Goal: Information Seeking & Learning: Learn about a topic

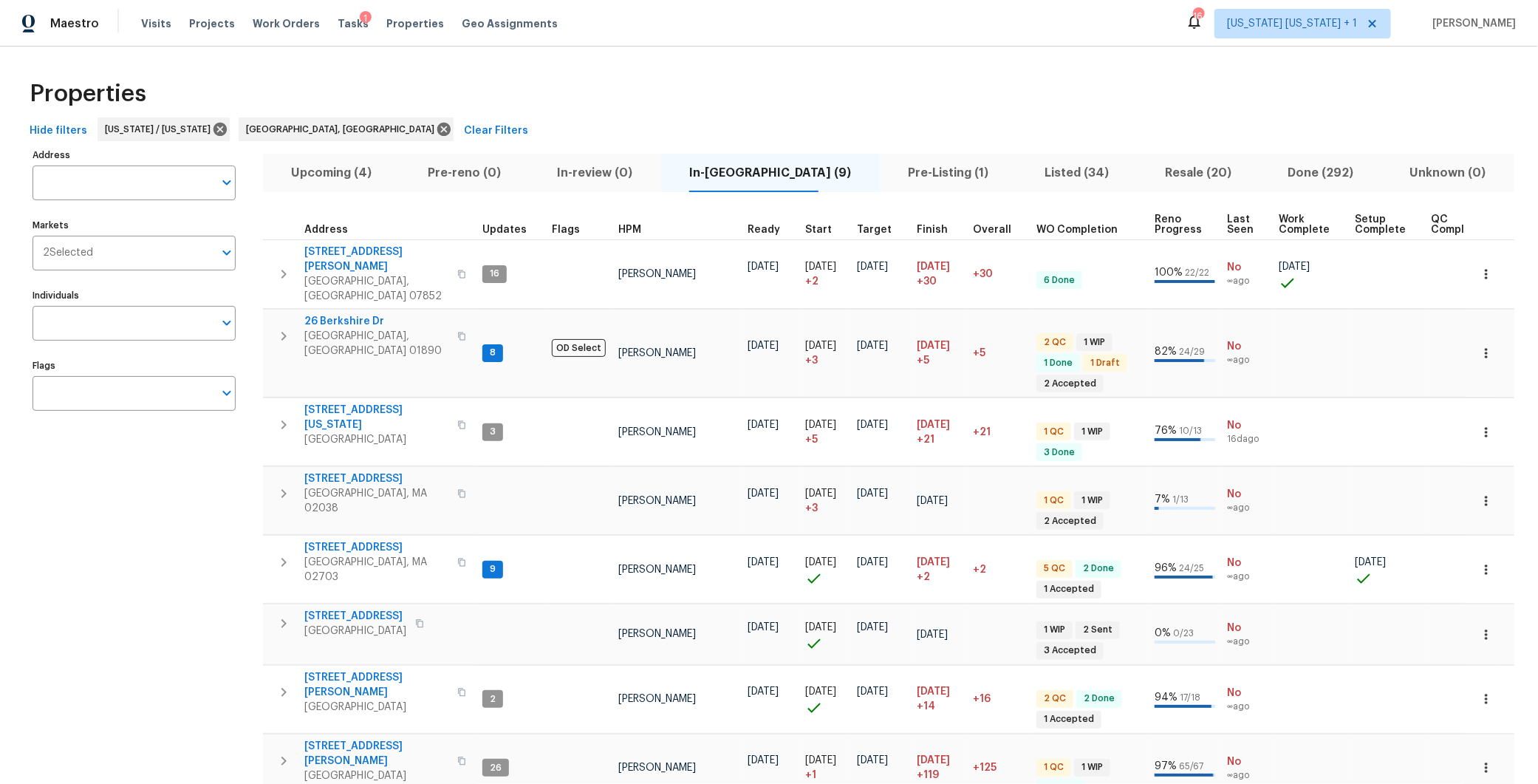
click at [374, 177] on span "Upcoming (4)" at bounding box center [331, 173] width 119 height 21
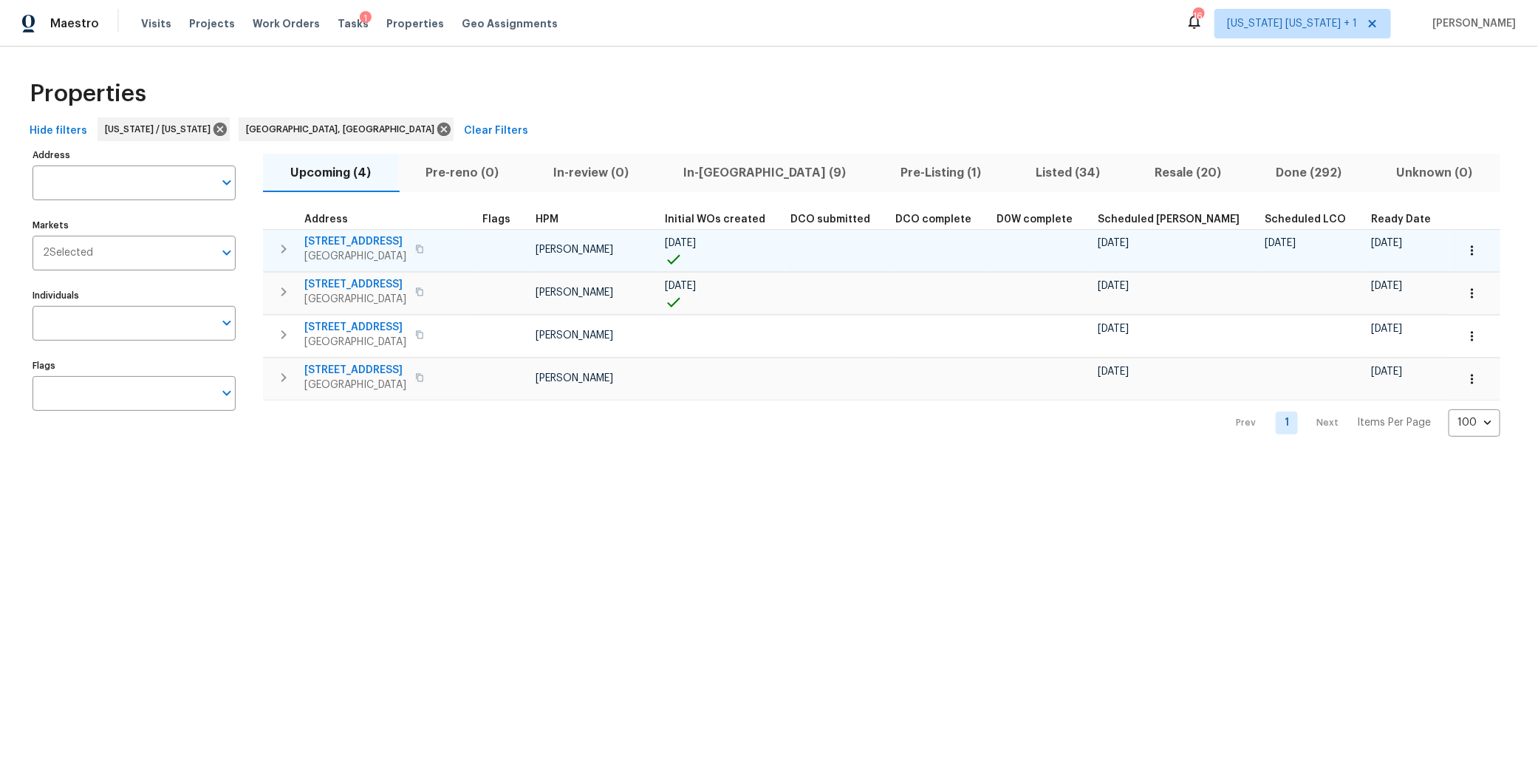
click at [288, 249] on icon "button" at bounding box center [283, 249] width 17 height 17
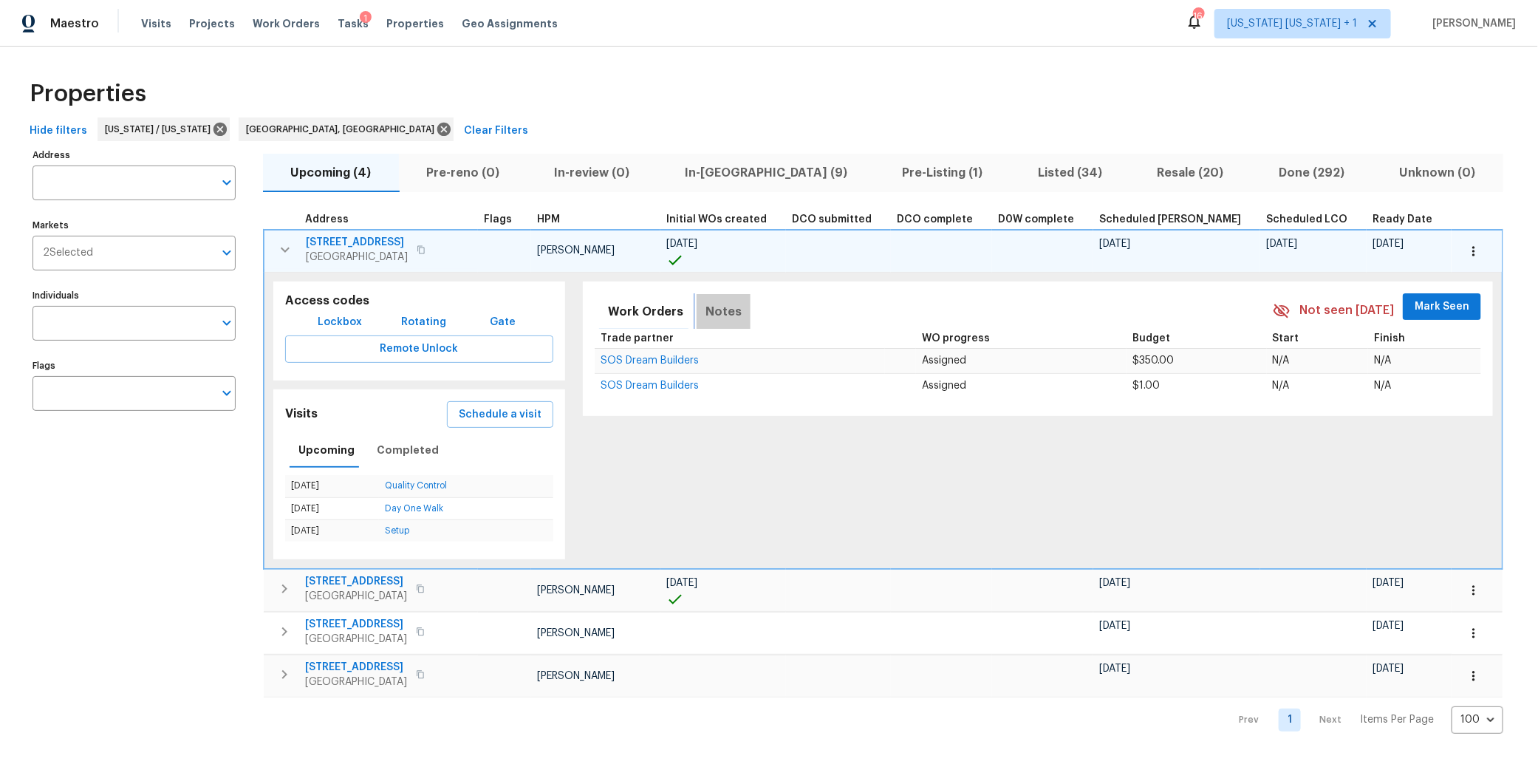
click at [705, 303] on span "Notes" at bounding box center [724, 312] width 36 height 21
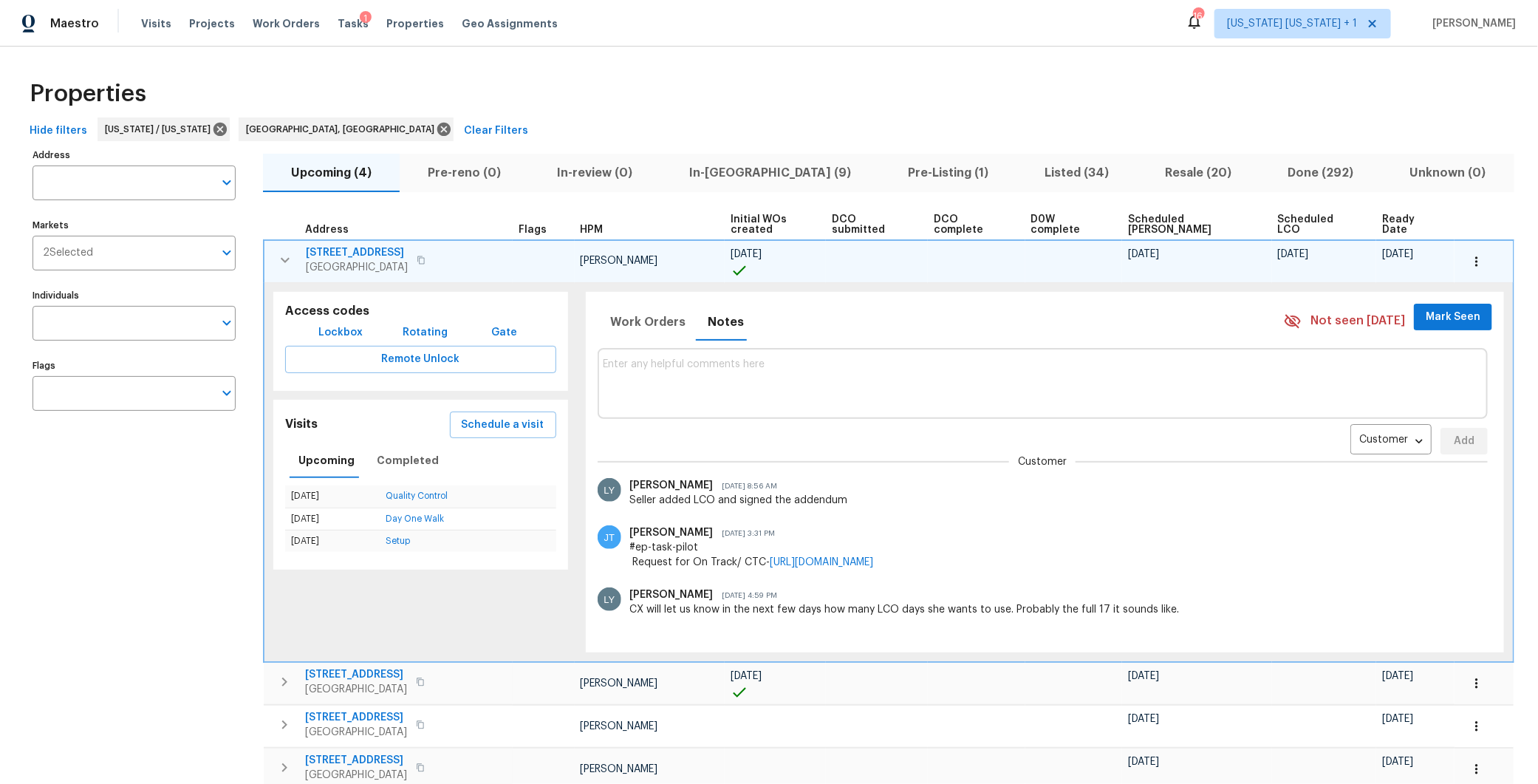
click at [354, 260] on span "Somerset, NJ 08873" at bounding box center [357, 267] width 102 height 15
click at [752, 169] on span "In-reno (9)" at bounding box center [770, 173] width 201 height 21
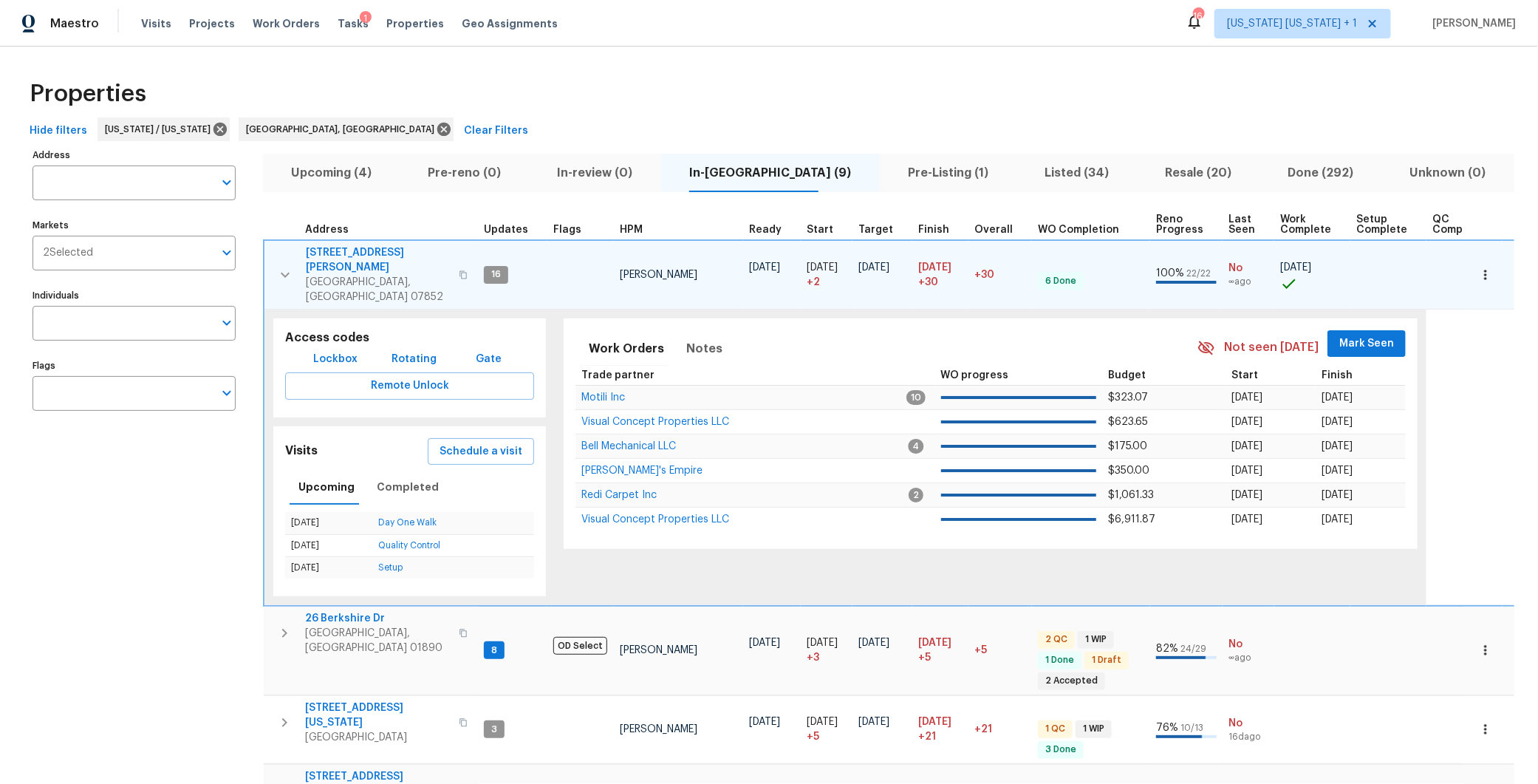
click at [286, 266] on icon "button" at bounding box center [285, 275] width 17 height 17
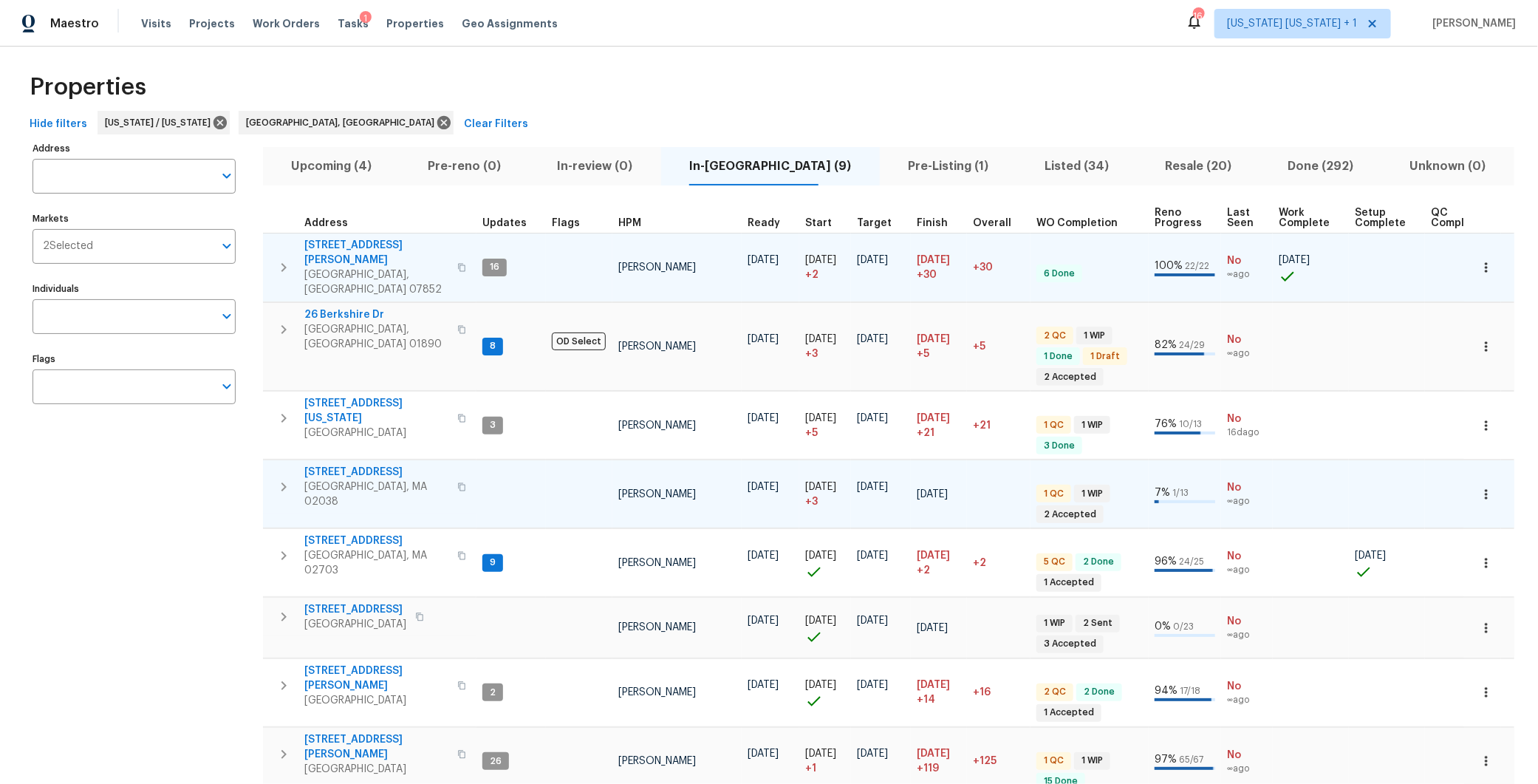
scroll to position [8, 0]
click at [320, 479] on span "Franklin, MA 02038" at bounding box center [376, 494] width 144 height 29
click at [367, 164] on span "Upcoming (4)" at bounding box center [331, 165] width 119 height 21
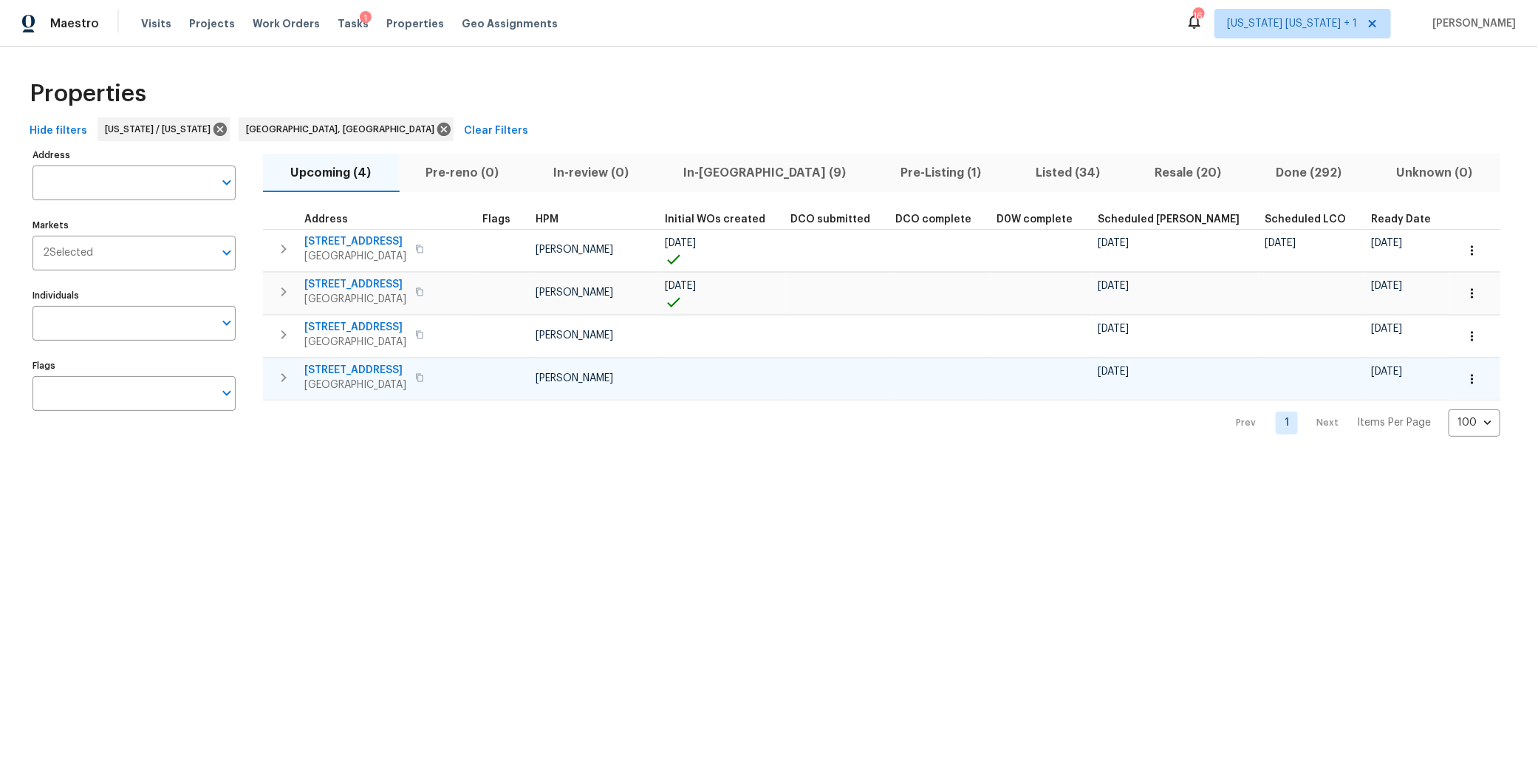
click at [350, 367] on span "1247 Central St" at bounding box center [355, 370] width 102 height 15
click at [694, 163] on span "In-reno (9)" at bounding box center [764, 173] width 199 height 21
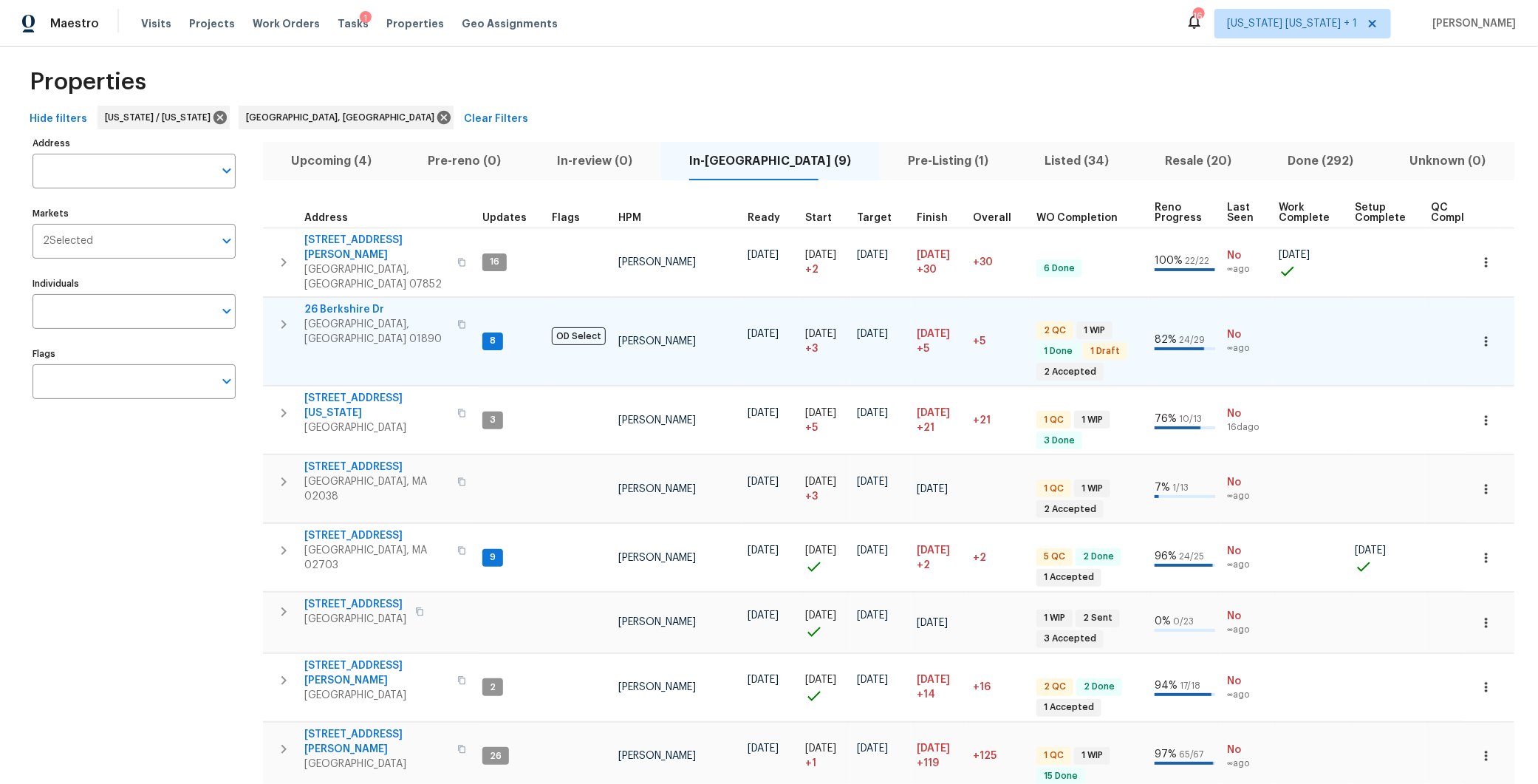
scroll to position [15, 0]
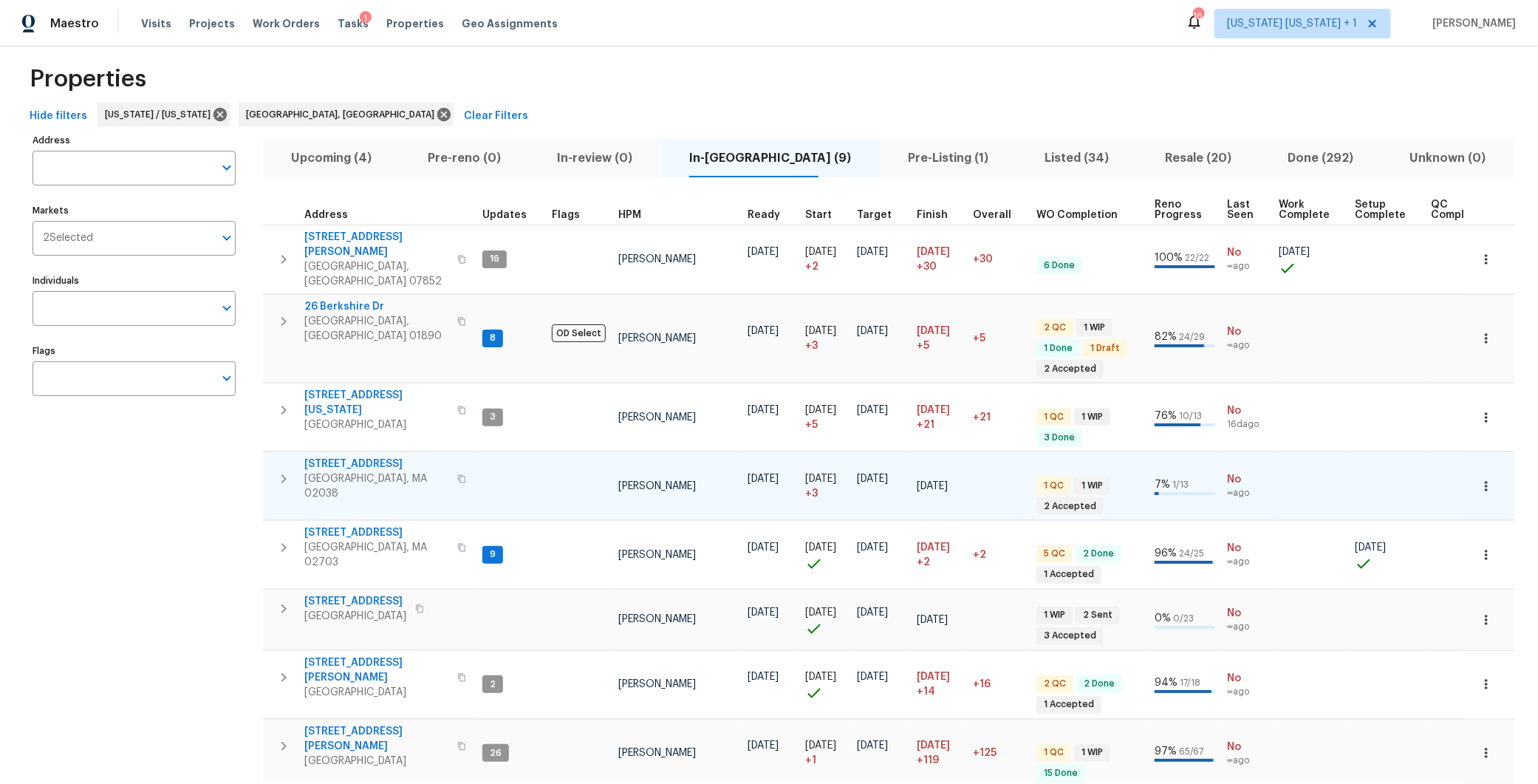
click at [326, 471] on span "Franklin, MA 02038" at bounding box center [376, 486] width 144 height 29
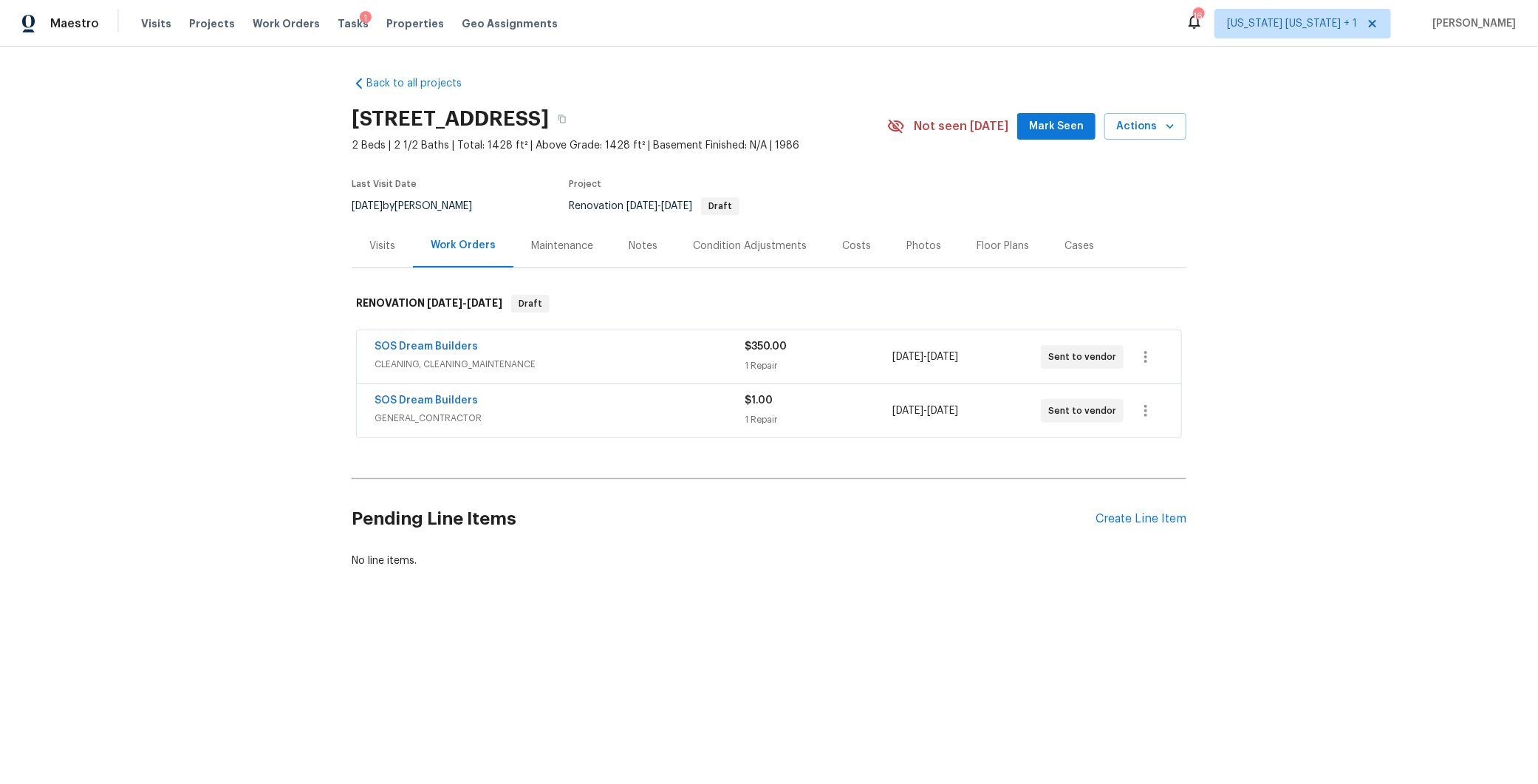
click at [634, 256] on div "Notes" at bounding box center [643, 245] width 64 height 43
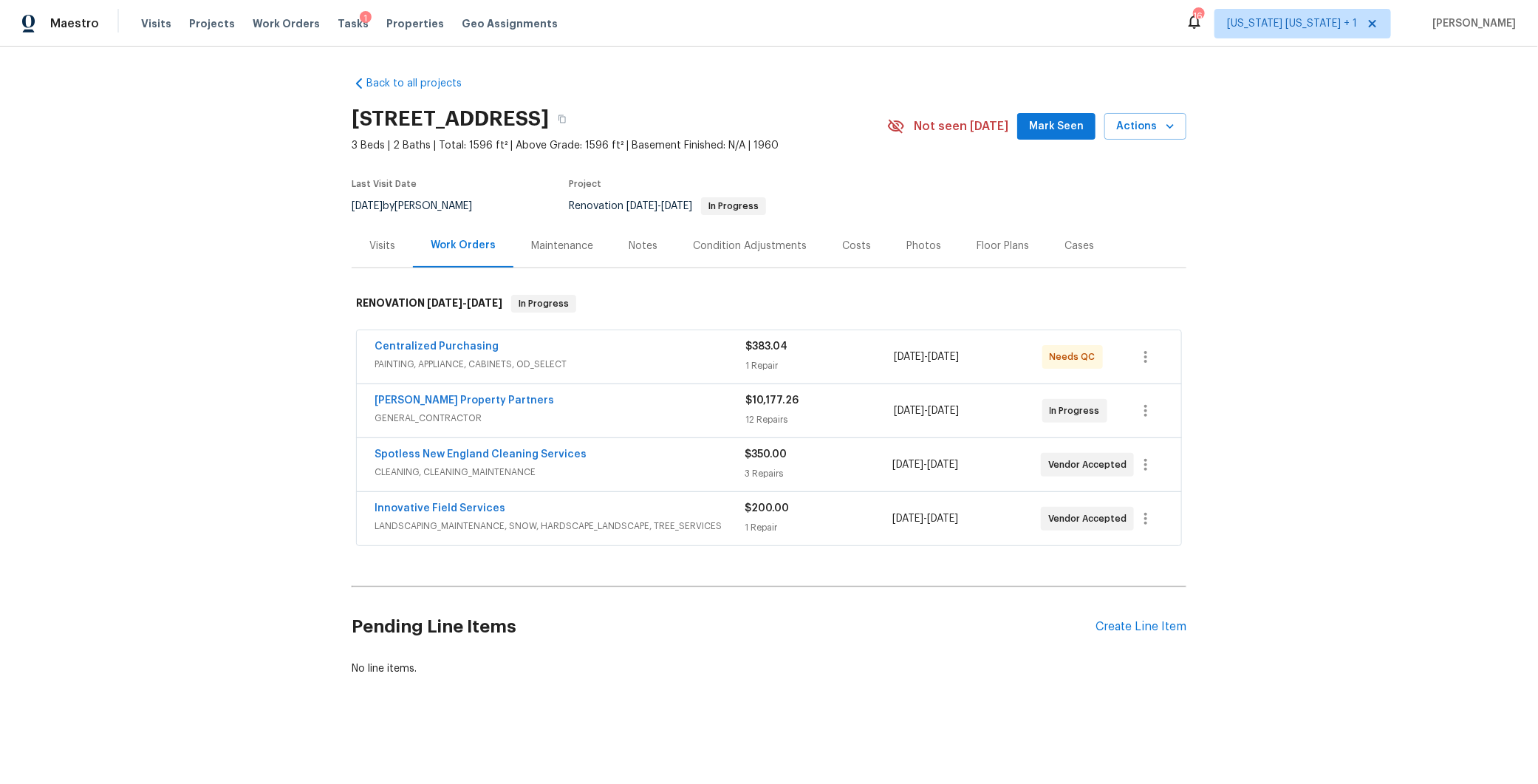
click at [611, 244] on div "Notes" at bounding box center [643, 245] width 64 height 43
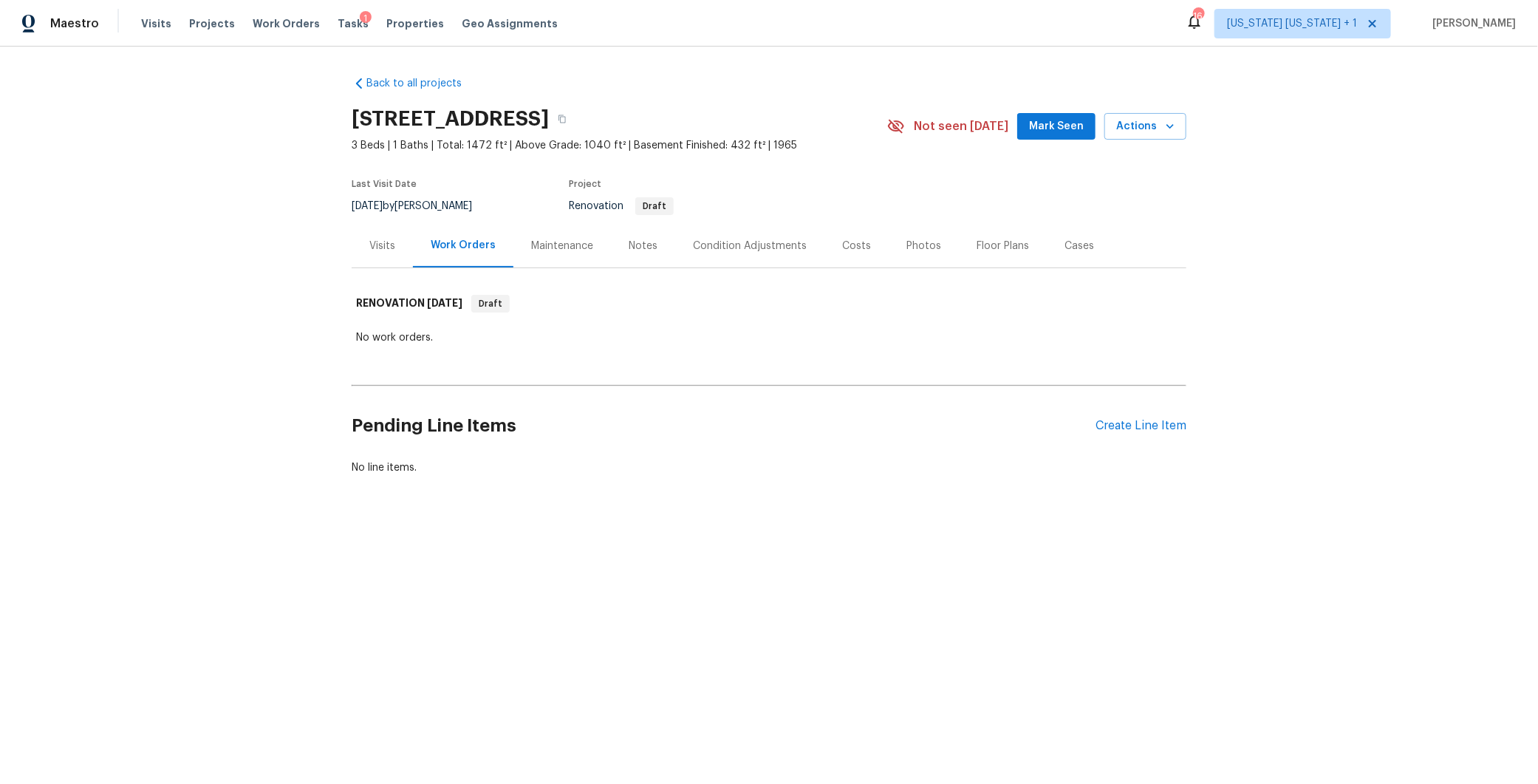
click at [613, 249] on div "Notes" at bounding box center [643, 245] width 64 height 43
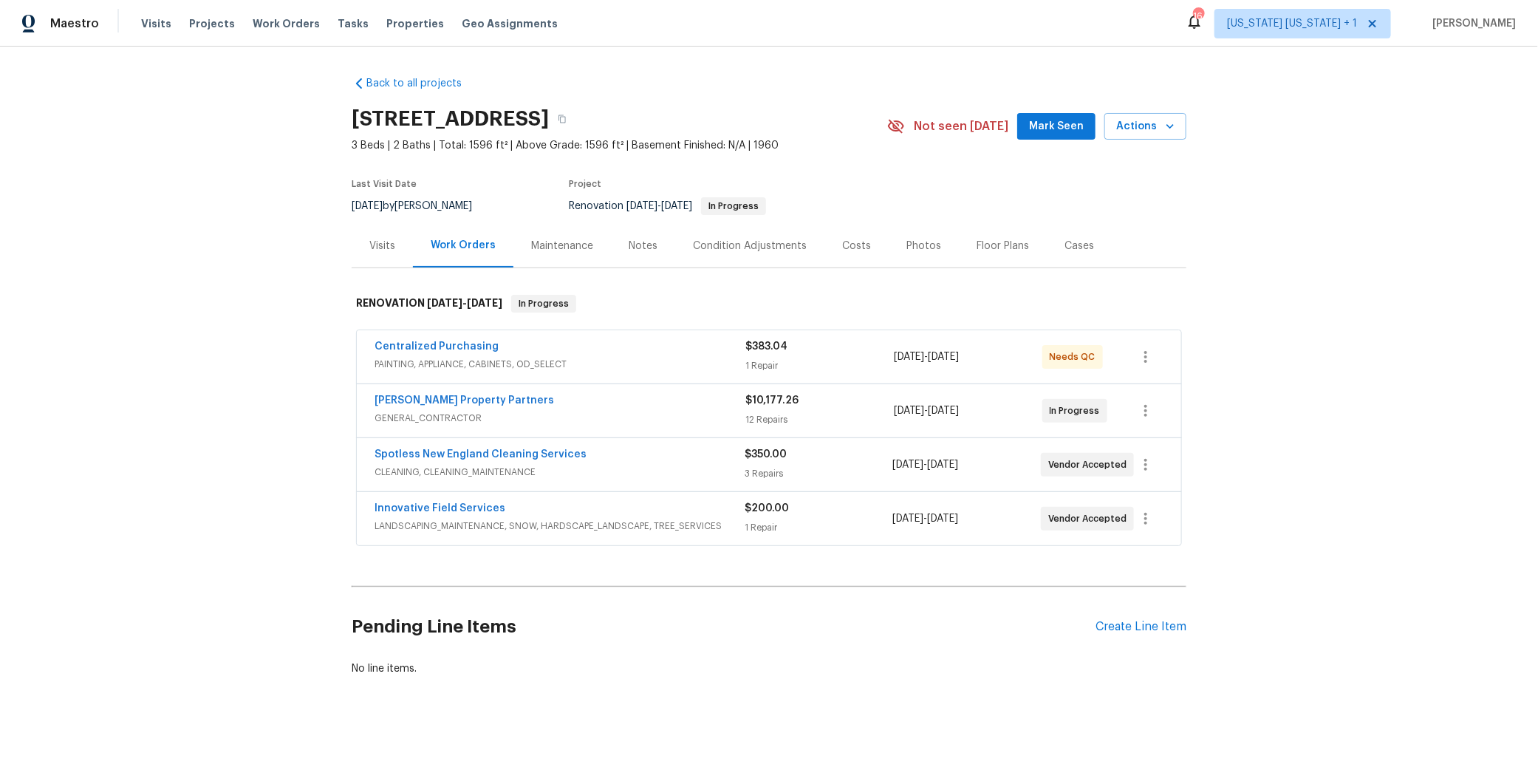
click at [633, 243] on div "Notes" at bounding box center [643, 245] width 29 height 15
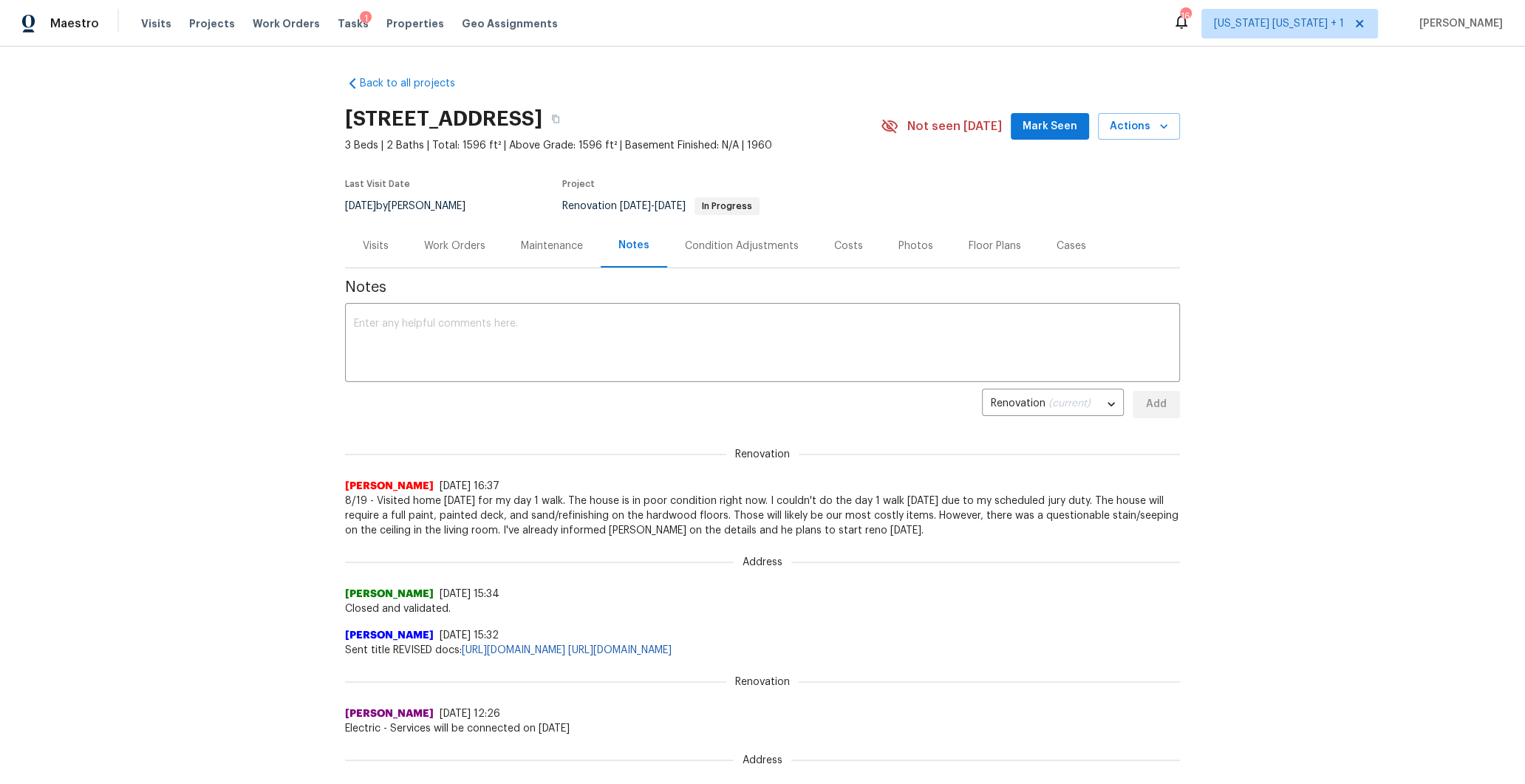
click at [838, 248] on div "Costs" at bounding box center [848, 245] width 29 height 15
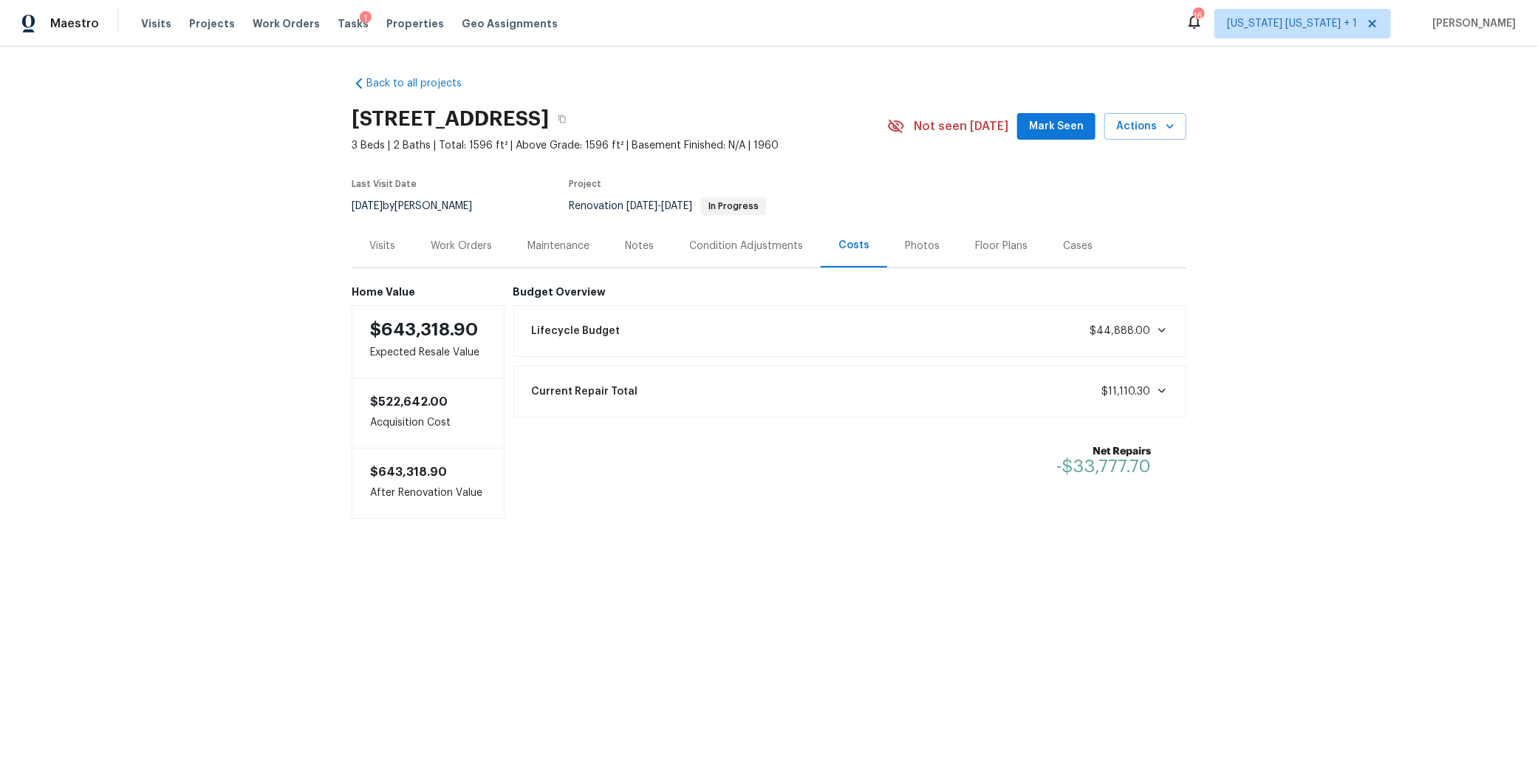
click at [475, 244] on div "Work Orders" at bounding box center [461, 245] width 62 height 15
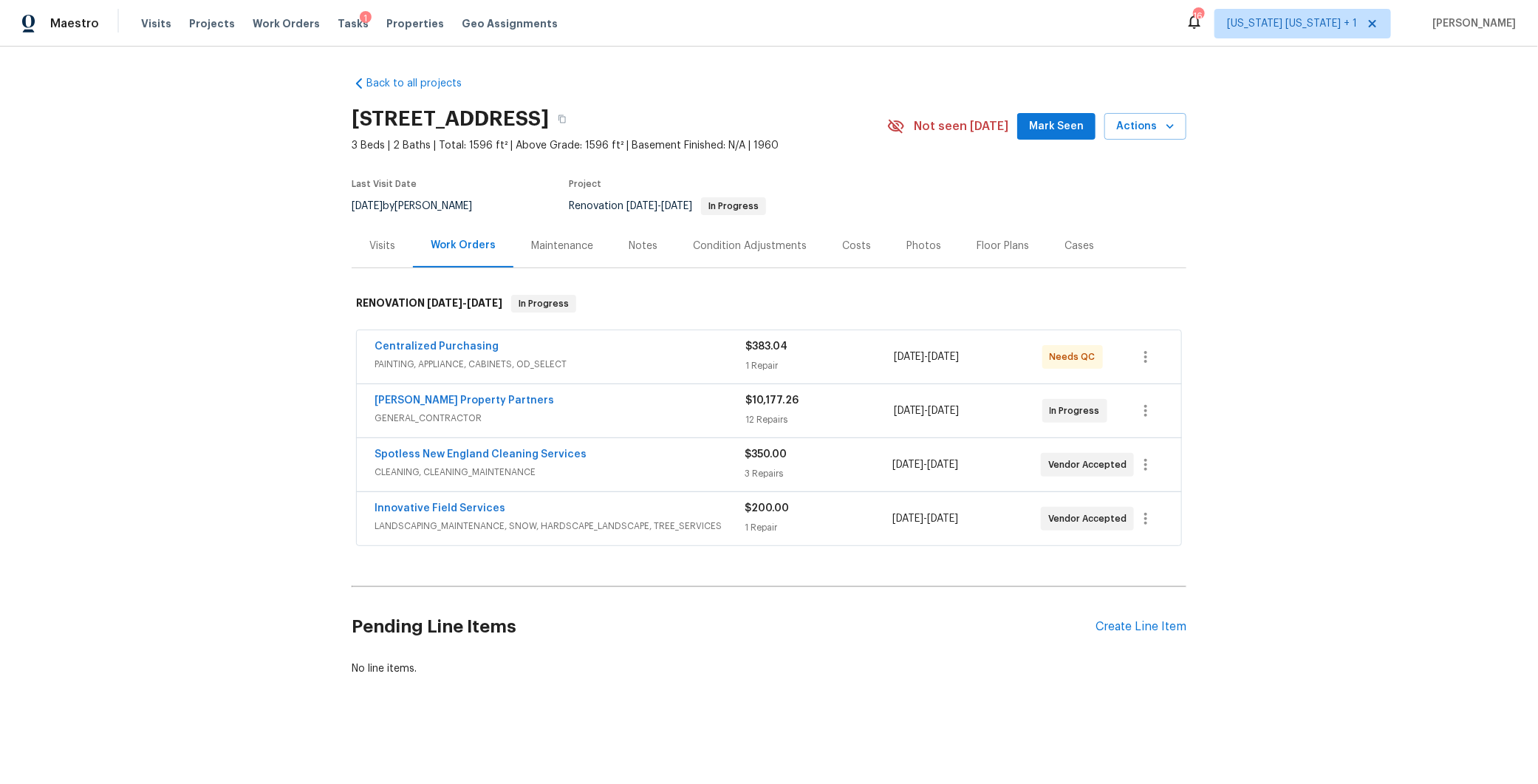
click at [630, 253] on div "Notes" at bounding box center [643, 245] width 64 height 43
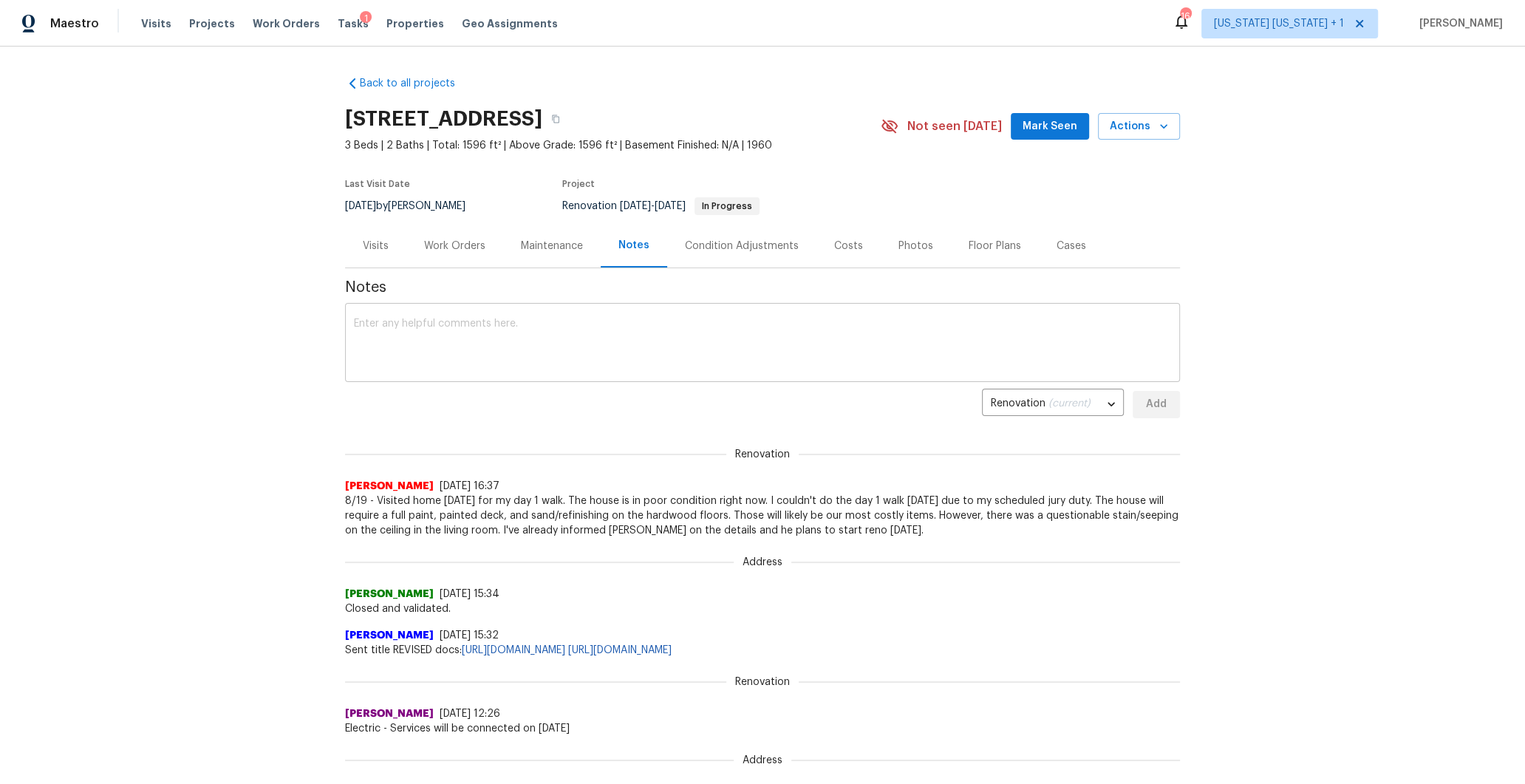
click at [399, 320] on textarea at bounding box center [762, 344] width 817 height 52
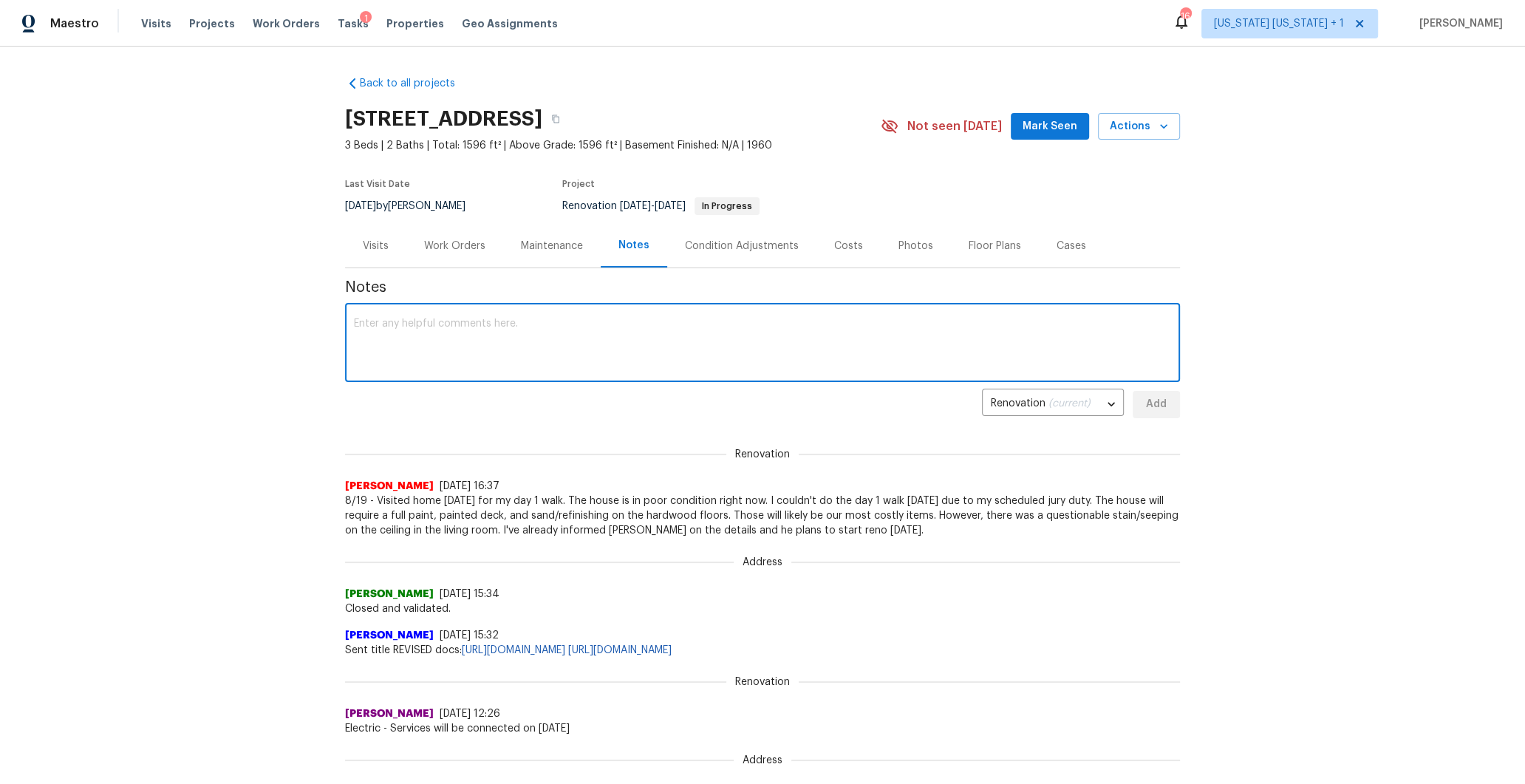
paste textarea "HPM Guidance: $"
click at [504, 326] on textarea "HPM Guidance: $" at bounding box center [762, 344] width 817 height 52
paste textarea "$26,825"
click at [436, 323] on textarea "HPM Guidance: $$26,825" at bounding box center [762, 344] width 817 height 52
type textarea "HPM Guidance: $26,825"
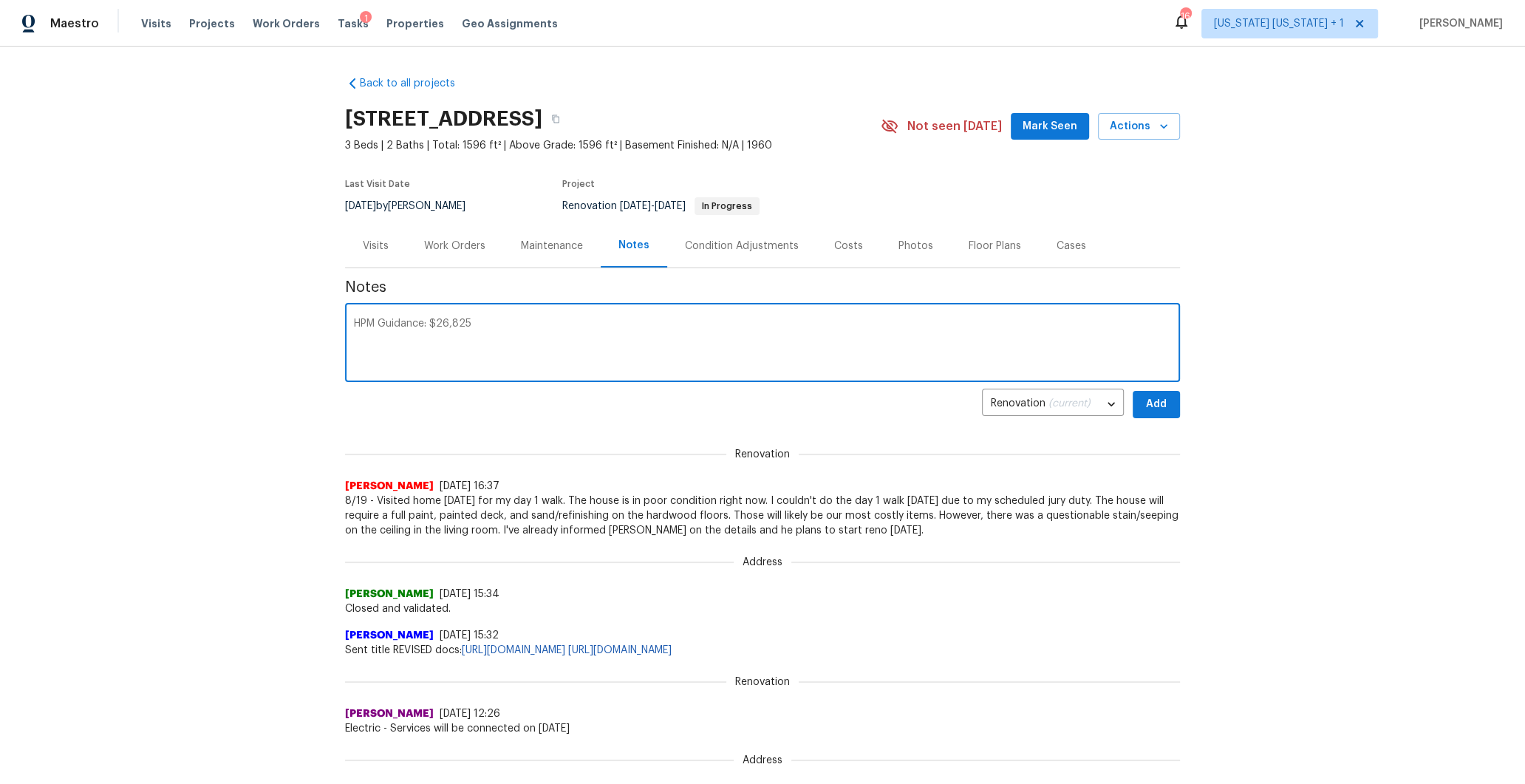
click at [245, 358] on div "Back to all projects 484 Pleasant St, Franklin, MA 02038 3 Beds | 2 Baths | Tot…" at bounding box center [762, 415] width 1525 height 737
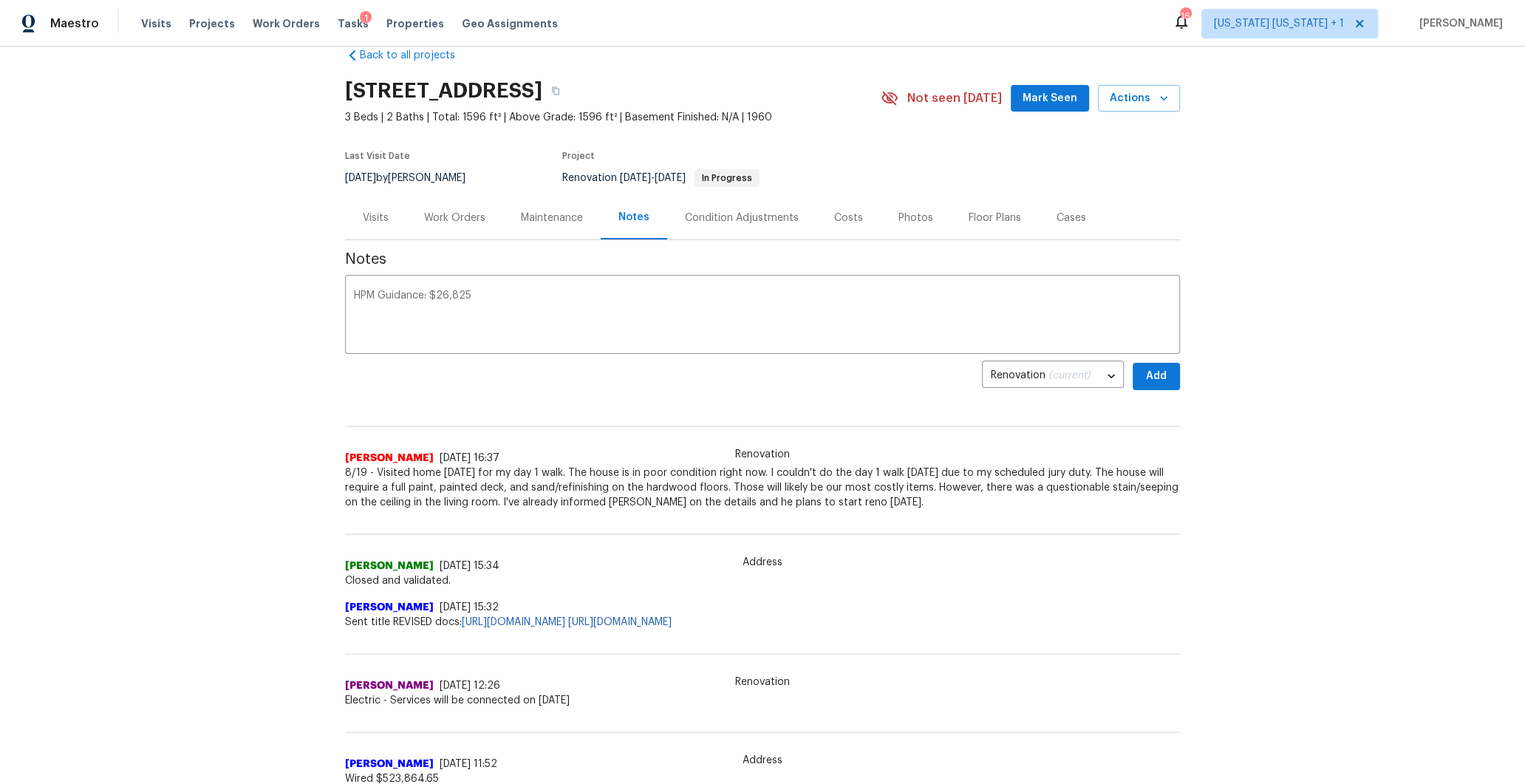
scroll to position [25, 0]
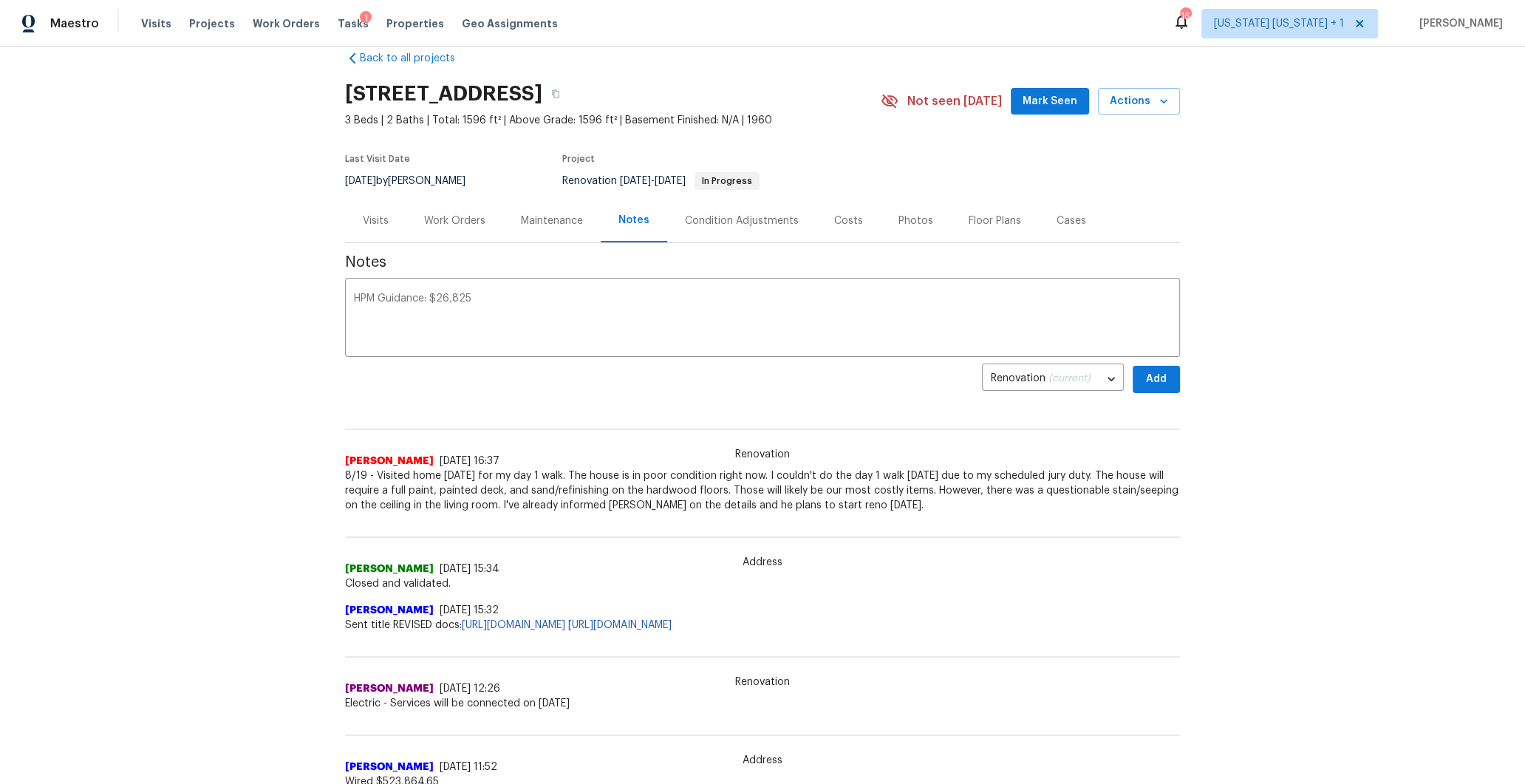
click at [1231, 313] on div "Back to all projects 484 Pleasant St, Franklin, MA 02038 3 Beds | 2 Baths | Tot…" at bounding box center [762, 415] width 1525 height 737
click at [1156, 377] on span "Add" at bounding box center [1156, 379] width 23 height 18
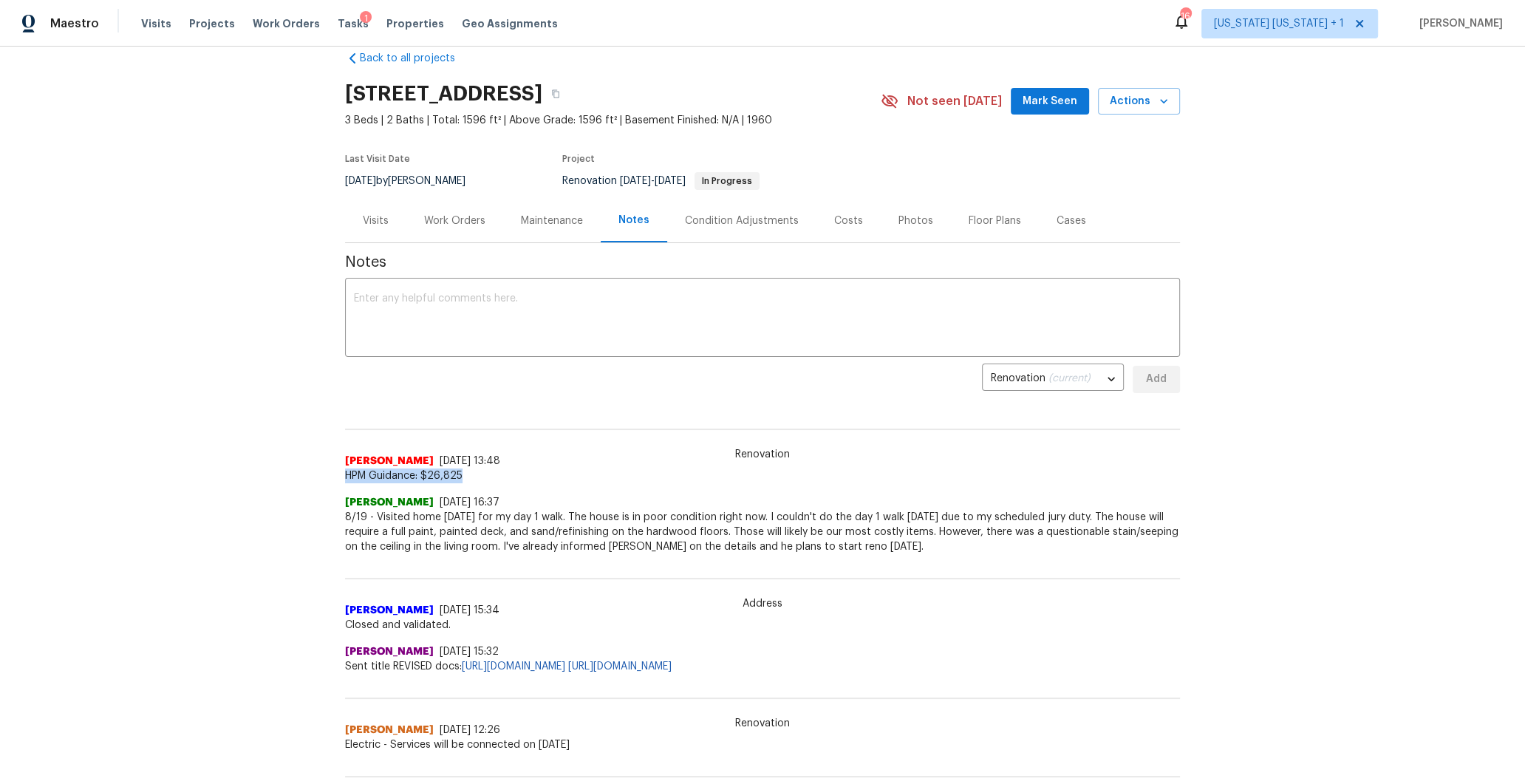
drag, startPoint x: 337, startPoint y: 474, endPoint x: 461, endPoint y: 477, distance: 124.0
click at [461, 477] on div "Back to all projects 484 Pleasant St, Franklin, MA 02038 3 Beds | 2 Baths | Tot…" at bounding box center [762, 415] width 1525 height 737
copy span "HPM Guidance: $26,825"
click at [560, 92] on icon "button" at bounding box center [555, 94] width 9 height 9
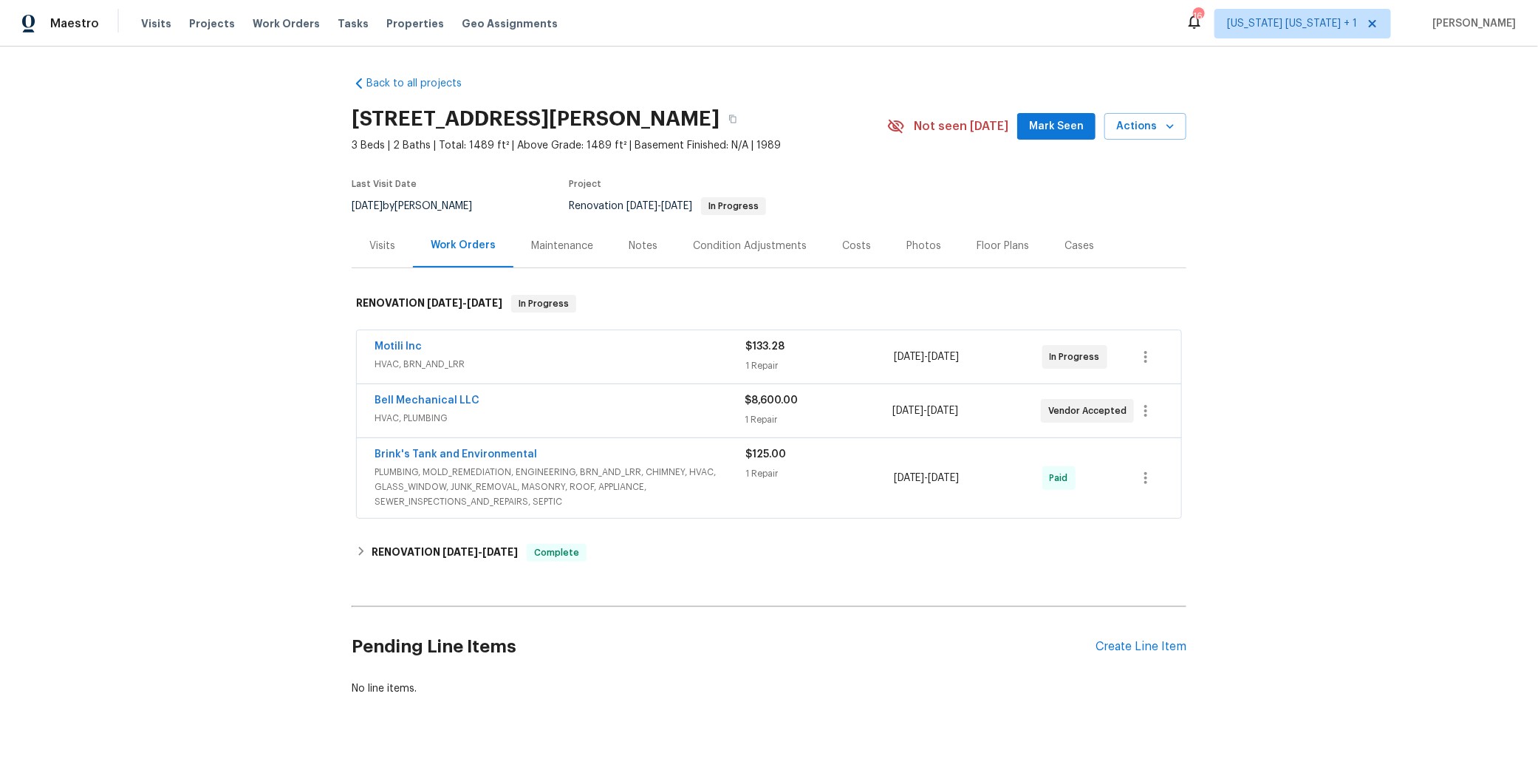
click at [675, 251] on div "Condition Adjustments" at bounding box center [750, 245] width 149 height 43
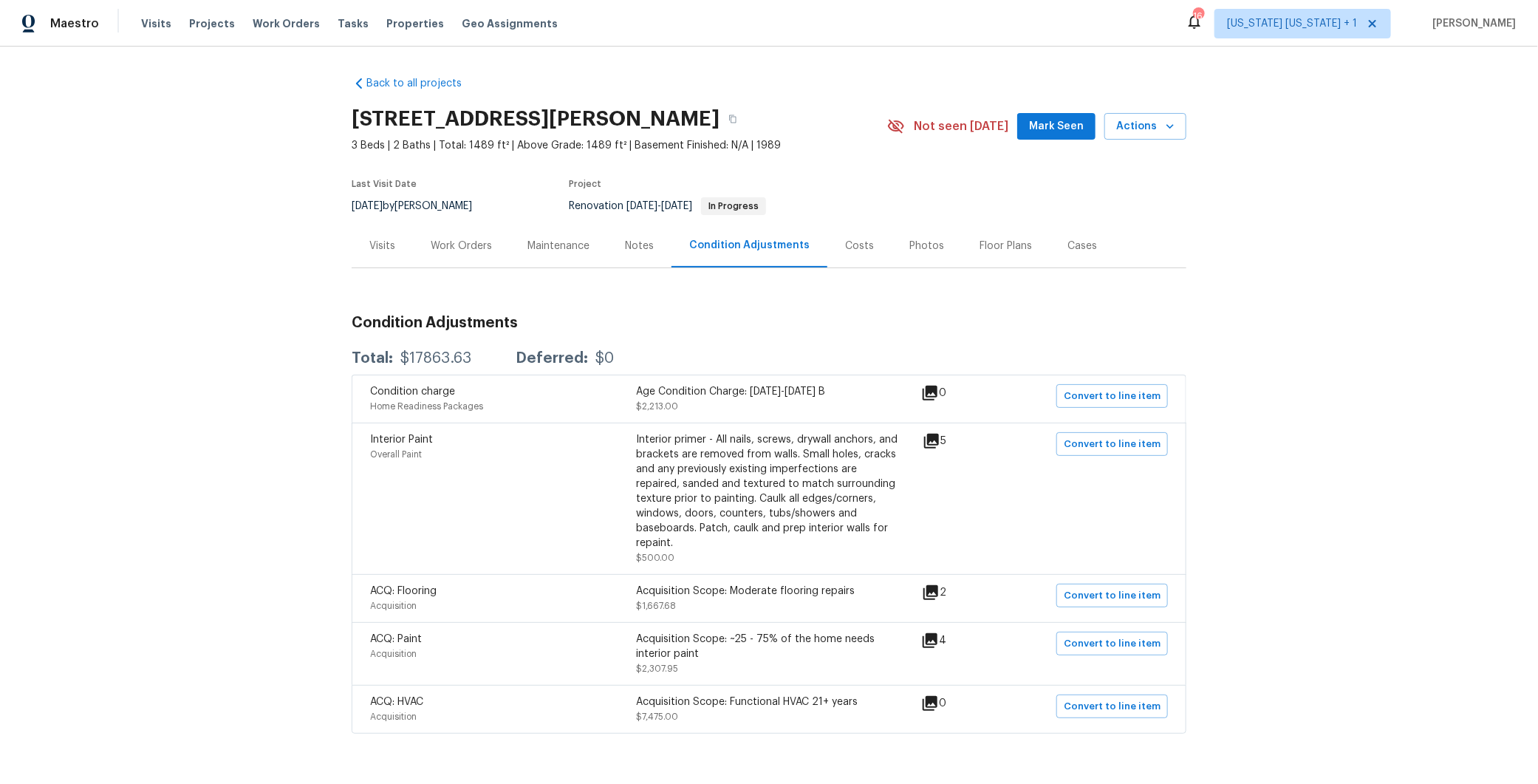
click at [639, 250] on div "Notes" at bounding box center [639, 245] width 29 height 15
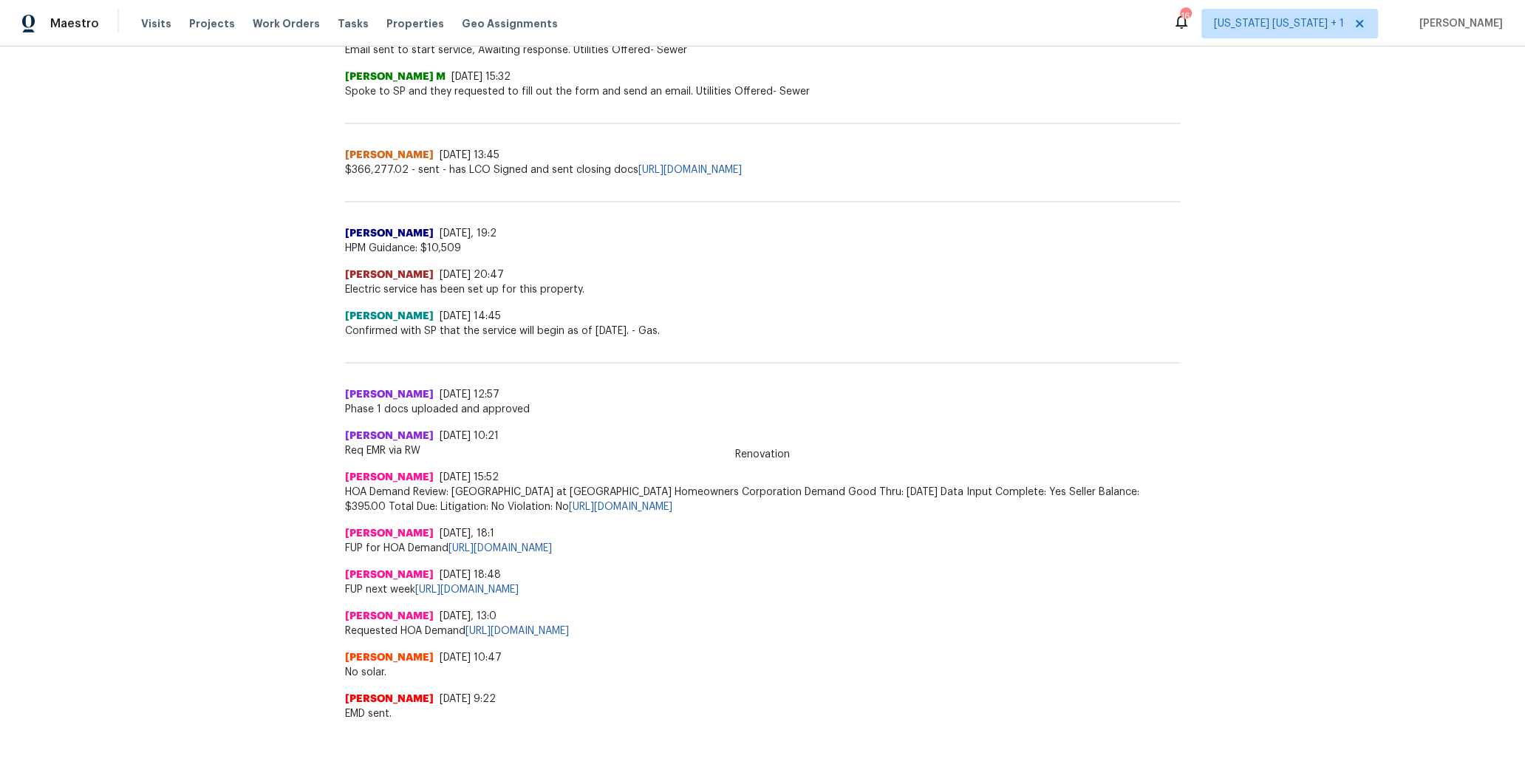
scroll to position [1655, 0]
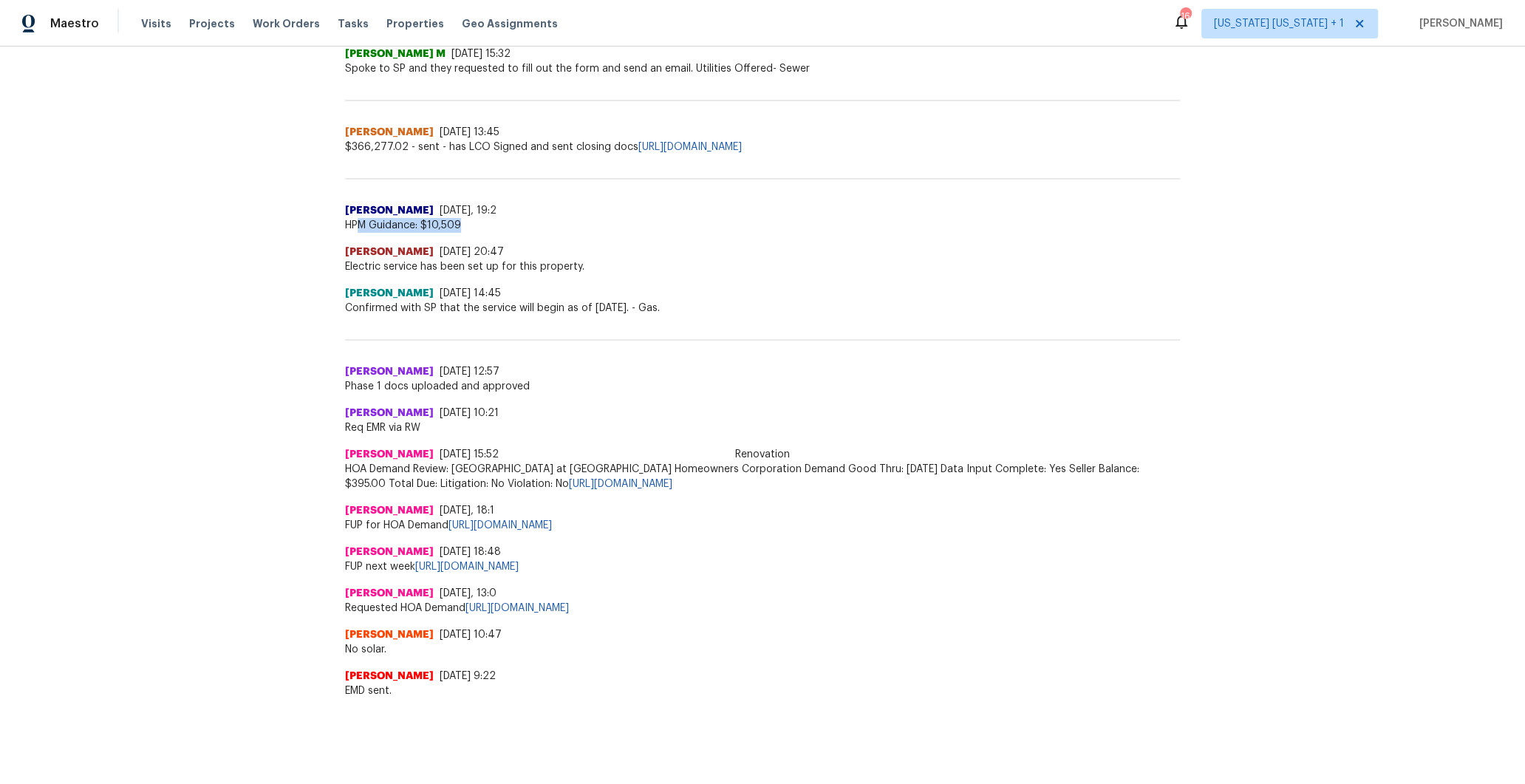
drag, startPoint x: 487, startPoint y: 206, endPoint x: 354, endPoint y: 206, distance: 133.0
click at [354, 218] on span "HPM Guidance: $10,509" at bounding box center [762, 225] width 834 height 15
drag, startPoint x: 339, startPoint y: 208, endPoint x: 421, endPoint y: 215, distance: 82.3
click at [421, 218] on span "HPM Guidance: $10,509" at bounding box center [762, 225] width 834 height 15
copy span "HPM Guidance: $"
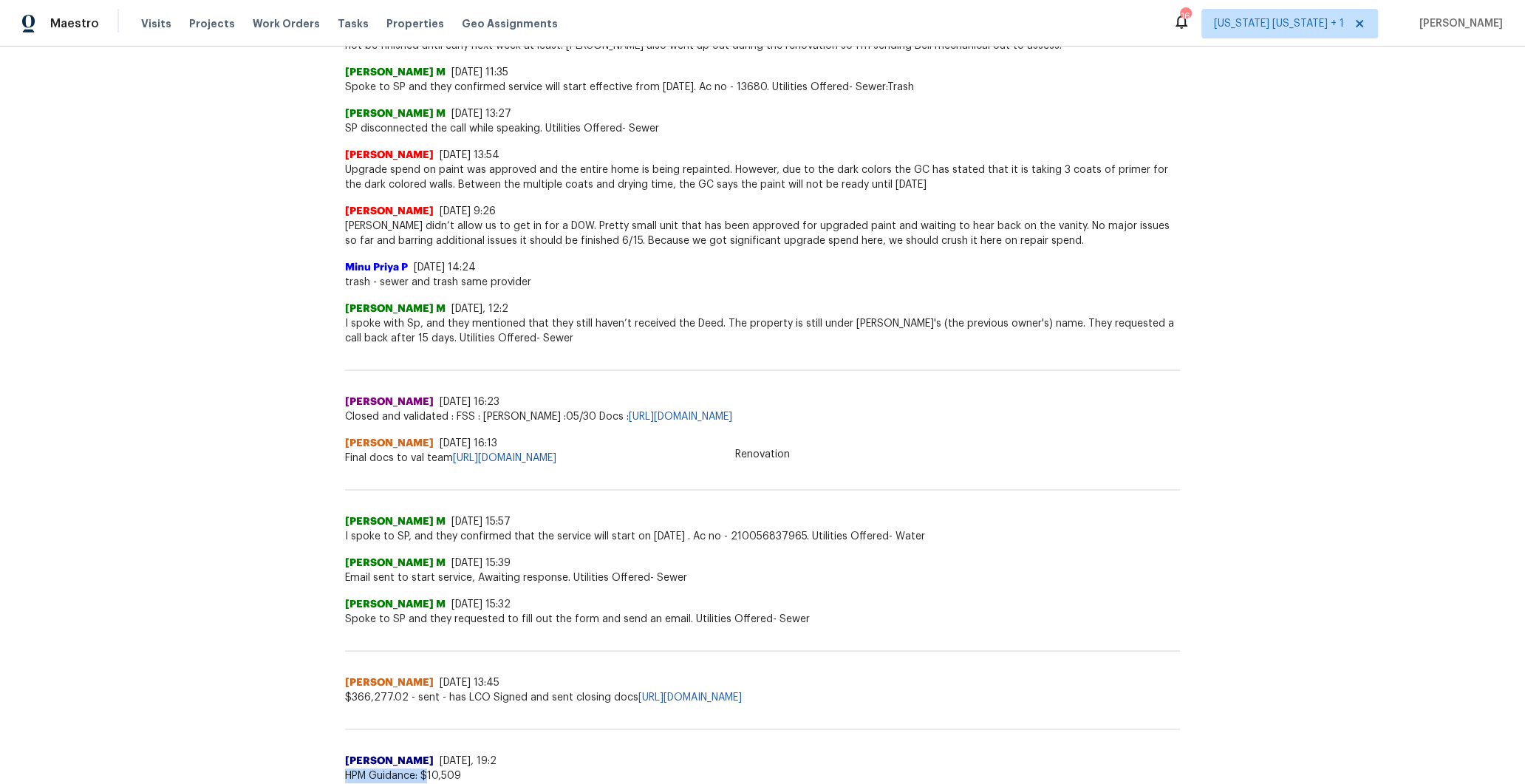
scroll to position [1039, 0]
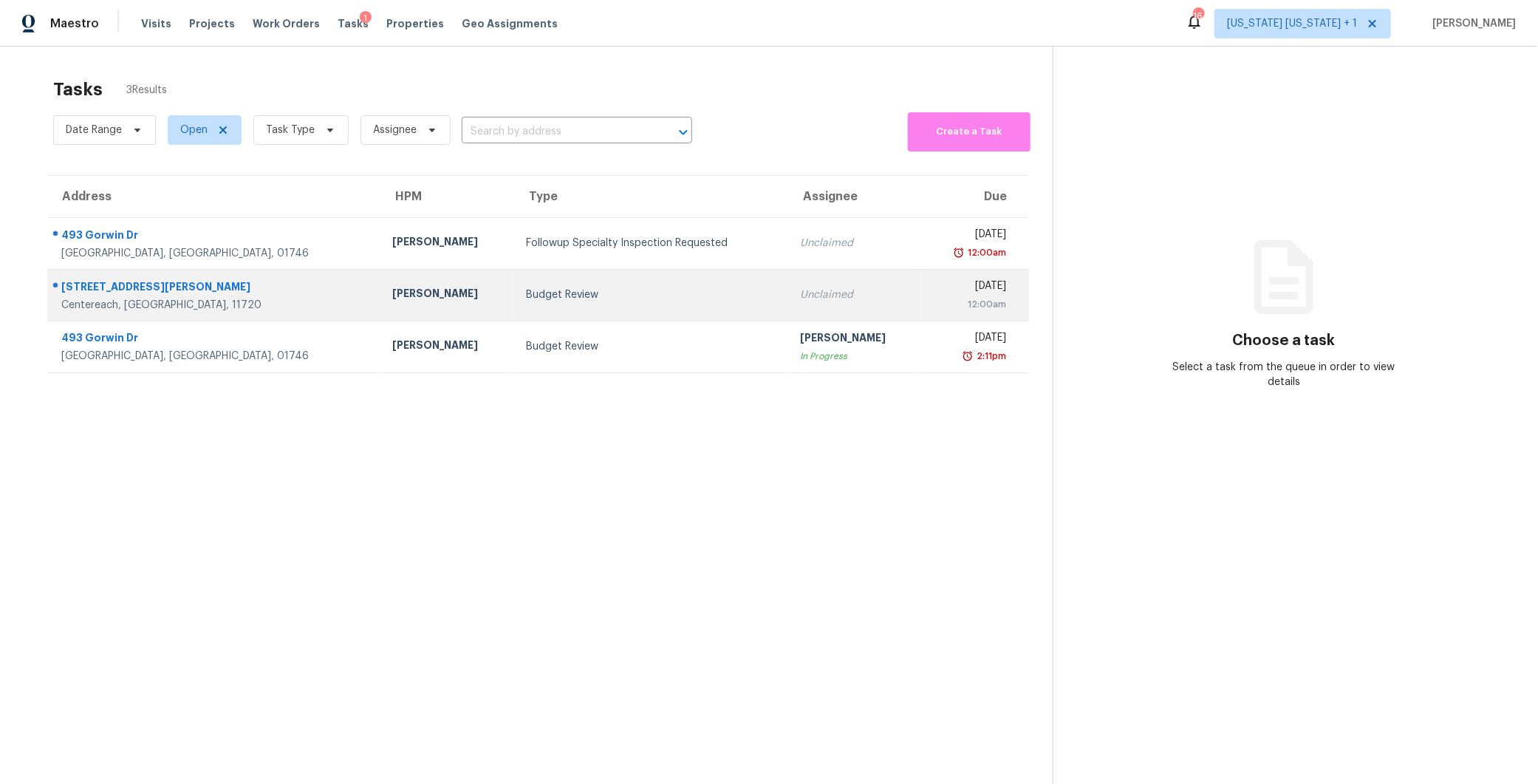
click at [607, 288] on div "Budget Review" at bounding box center [652, 295] width 251 height 15
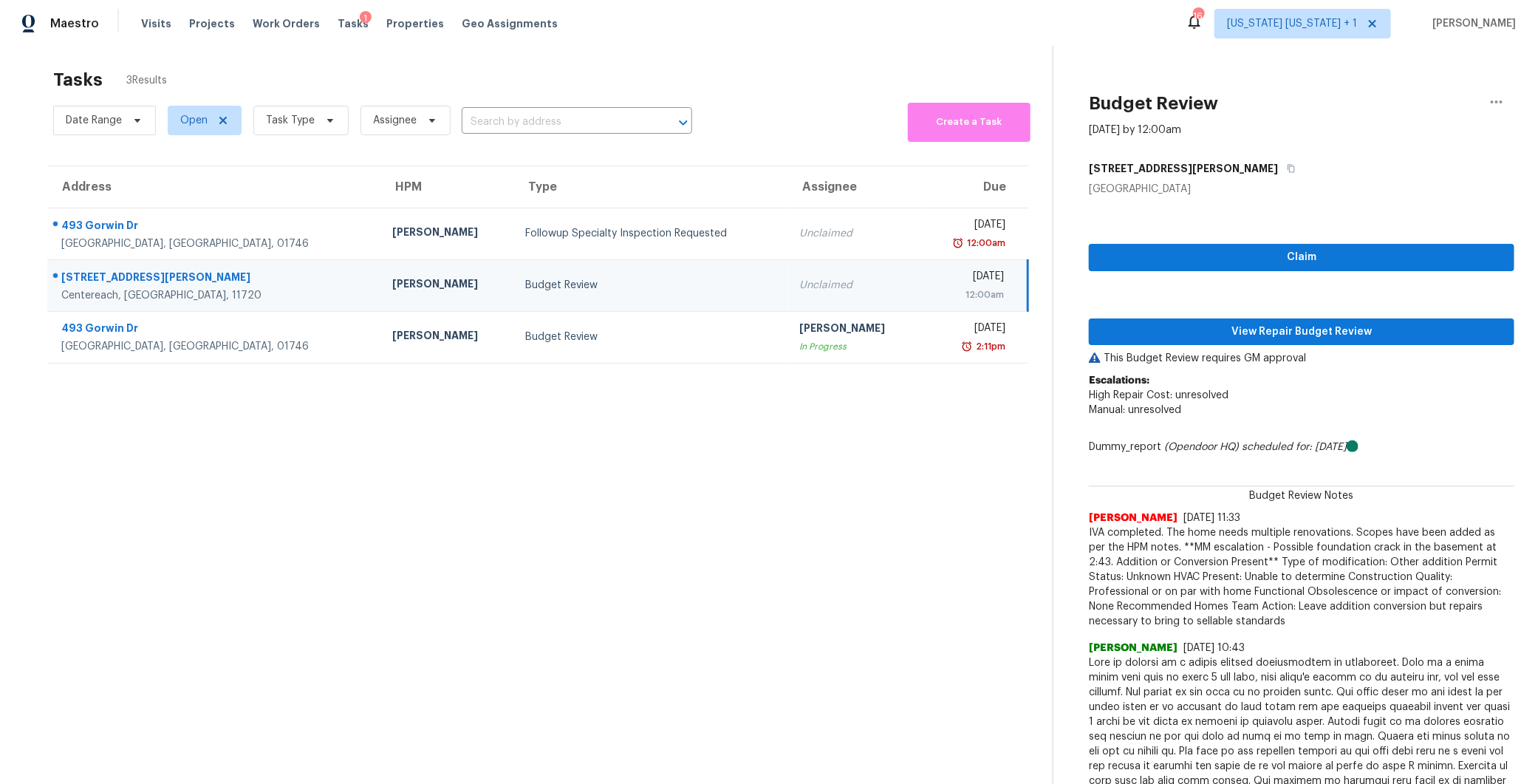
scroll to position [12, 0]
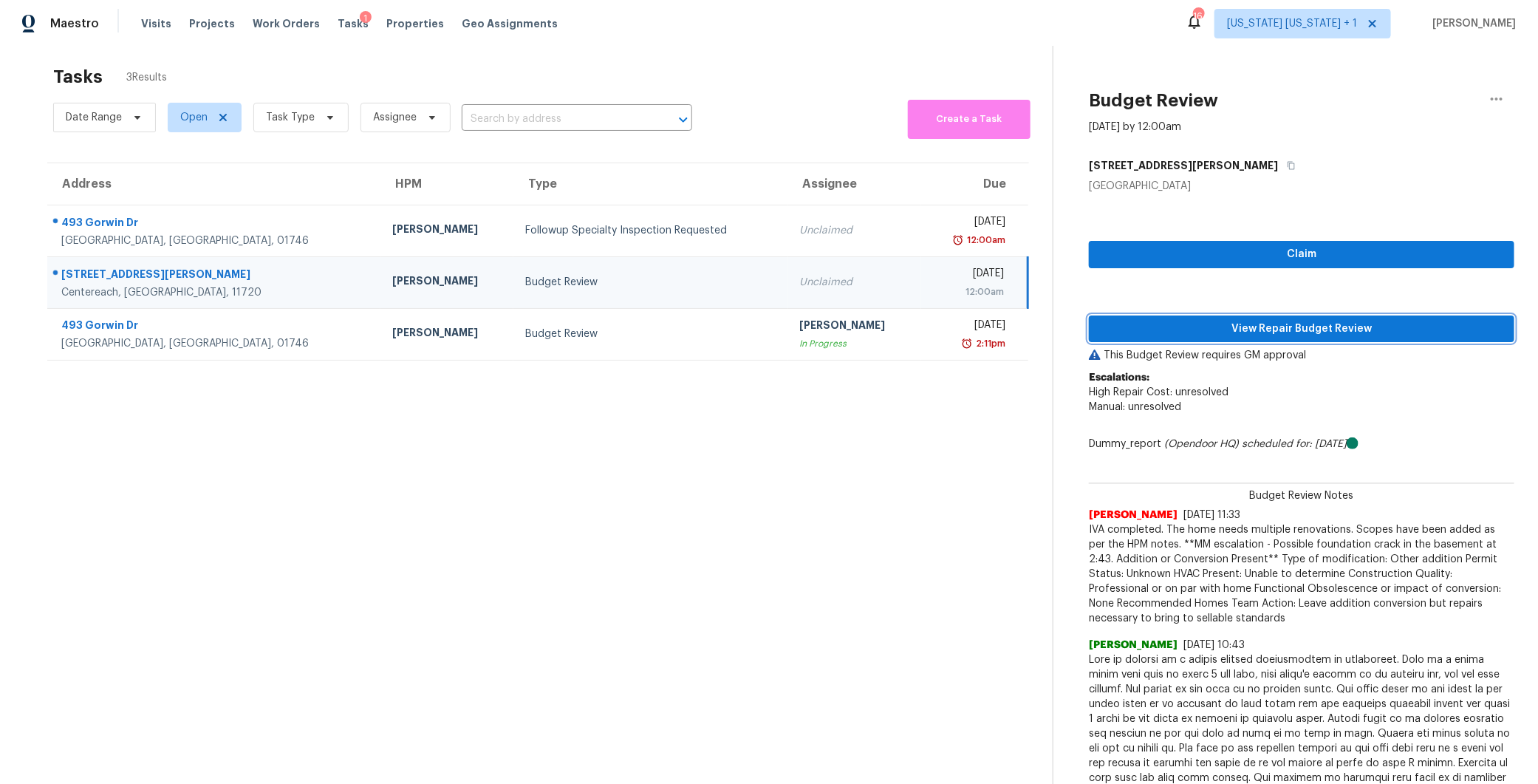
click at [1266, 326] on span "View Repair Budget Review" at bounding box center [1301, 328] width 402 height 18
